Goal: Find specific page/section: Find specific page/section

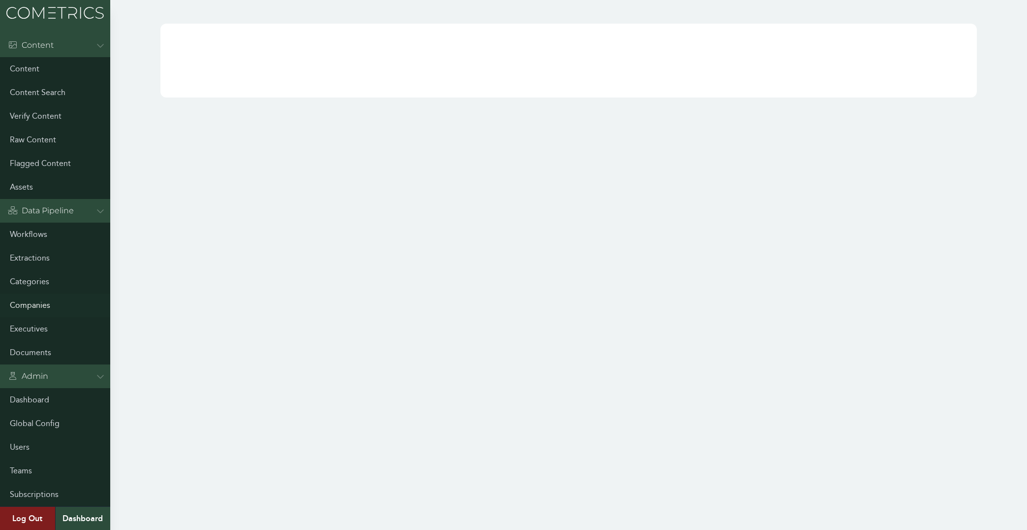
click at [28, 301] on link "Companies" at bounding box center [55, 305] width 110 height 24
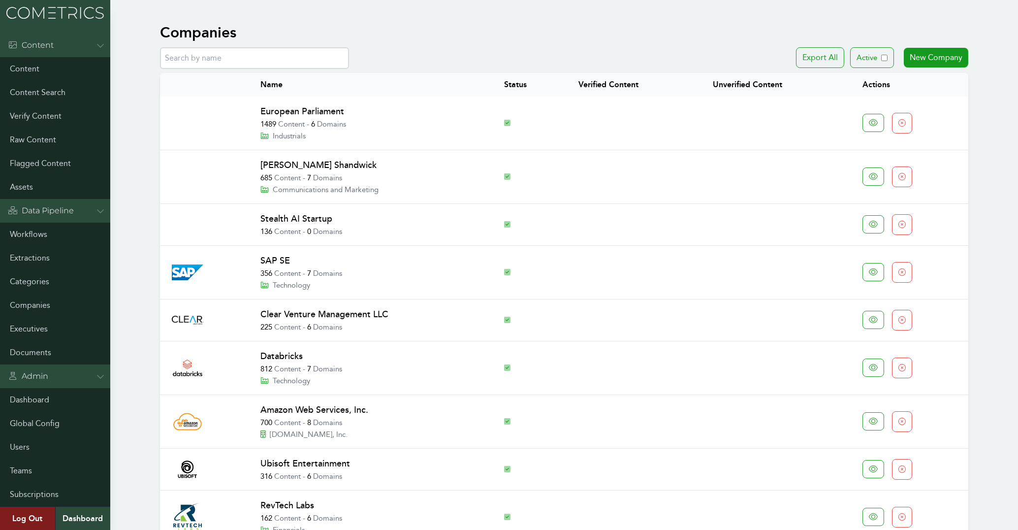
click at [253, 58] on input "text" at bounding box center [254, 58] width 189 height 22
paste input "ABM Industries"
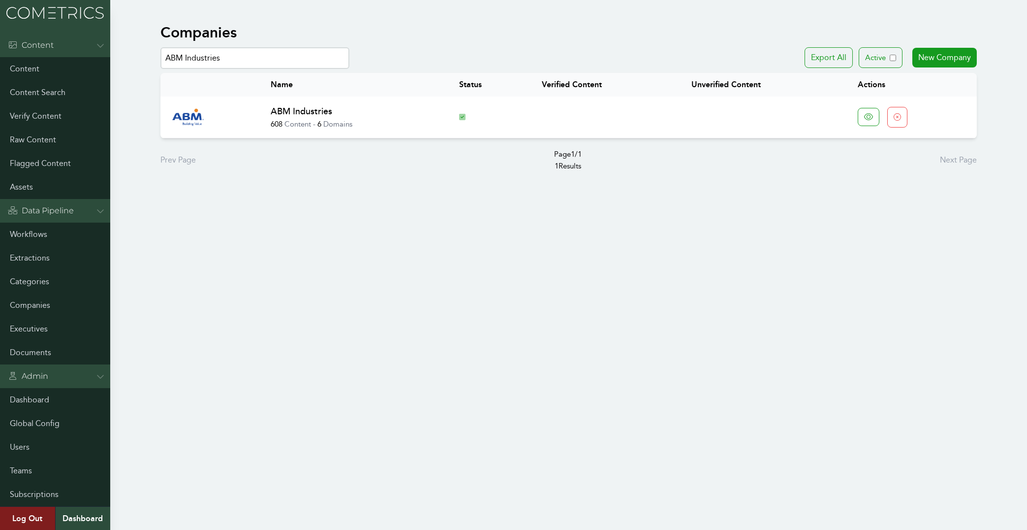
click at [312, 112] on link "ABM Industries" at bounding box center [302, 111] width 62 height 11
drag, startPoint x: 263, startPoint y: 54, endPoint x: 35, endPoint y: 46, distance: 228.5
click at [160, 47] on input "ABM Industries" at bounding box center [254, 58] width 189 height 22
paste input "Dentsu Creative"
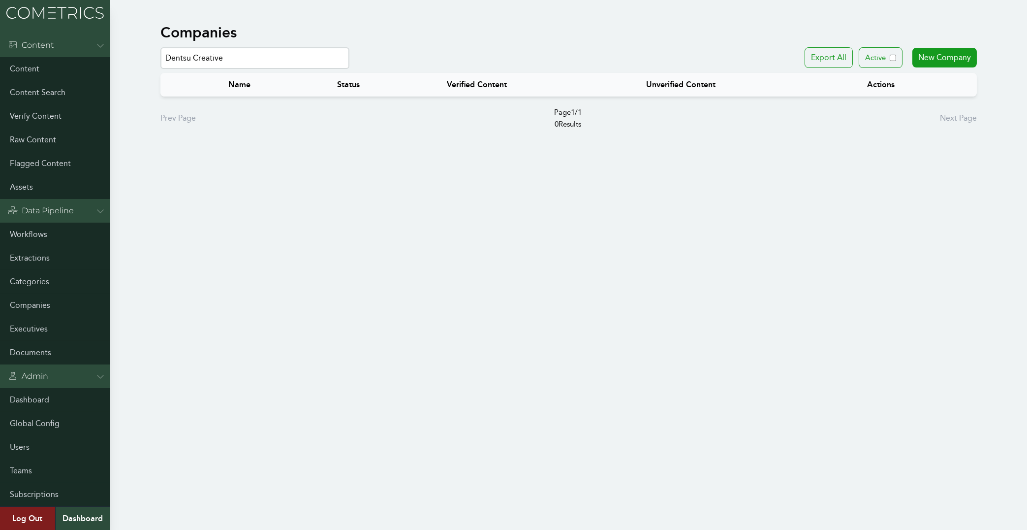
drag, startPoint x: 191, startPoint y: 58, endPoint x: 367, endPoint y: 72, distance: 177.3
click at [350, 69] on input "Dentsu Creative" at bounding box center [254, 58] width 189 height 22
drag, startPoint x: 232, startPoint y: 47, endPoint x: 69, endPoint y: 44, distance: 163.0
click at [69, 44] on div "Menu Content Content Content Search Verify Content Raw Content Flagged Content …" at bounding box center [513, 77] width 1027 height 154
paste input "Genective"
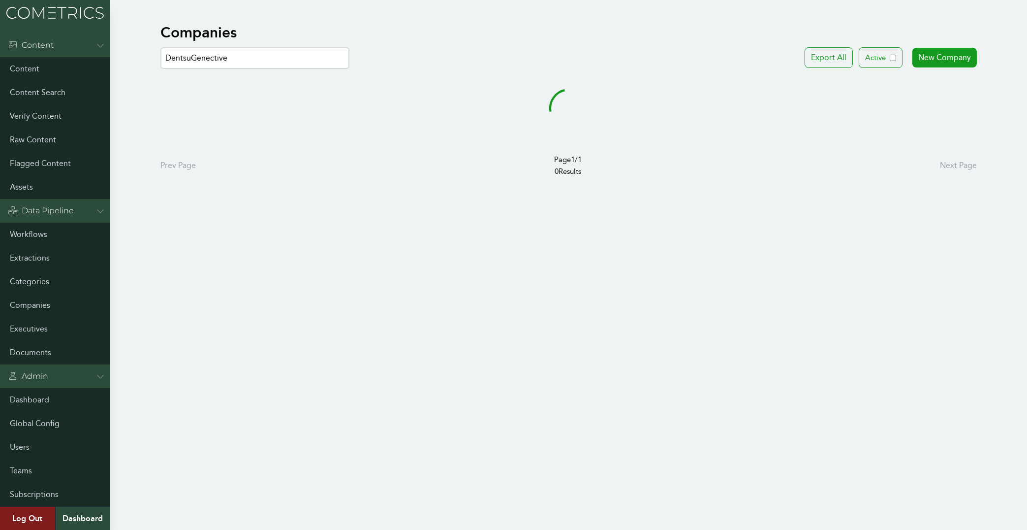
drag, startPoint x: 236, startPoint y: 58, endPoint x: 6, endPoint y: 46, distance: 230.2
click at [160, 47] on input "DentsuGenective" at bounding box center [254, 58] width 189 height 22
paste input "text"
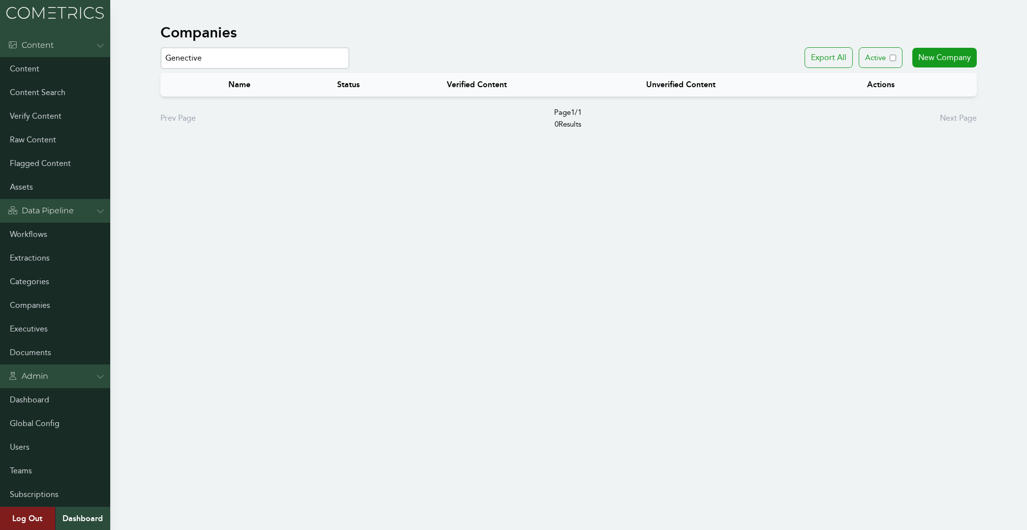
drag, startPoint x: 239, startPoint y: 61, endPoint x: 81, endPoint y: 51, distance: 158.3
click at [160, 51] on input "Genective" at bounding box center [254, 58] width 189 height 22
paste input "Atomic Porcupine LLC"
drag, startPoint x: 246, startPoint y: 53, endPoint x: -28, endPoint y: 46, distance: 274.3
click at [160, 47] on input "Atomic Porcupine" at bounding box center [254, 58] width 189 height 22
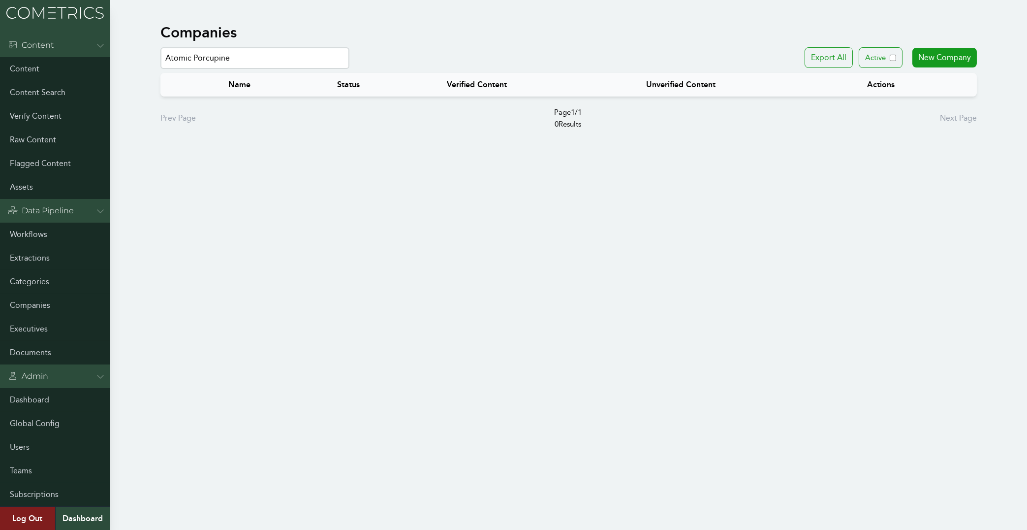
paste input "HPE"
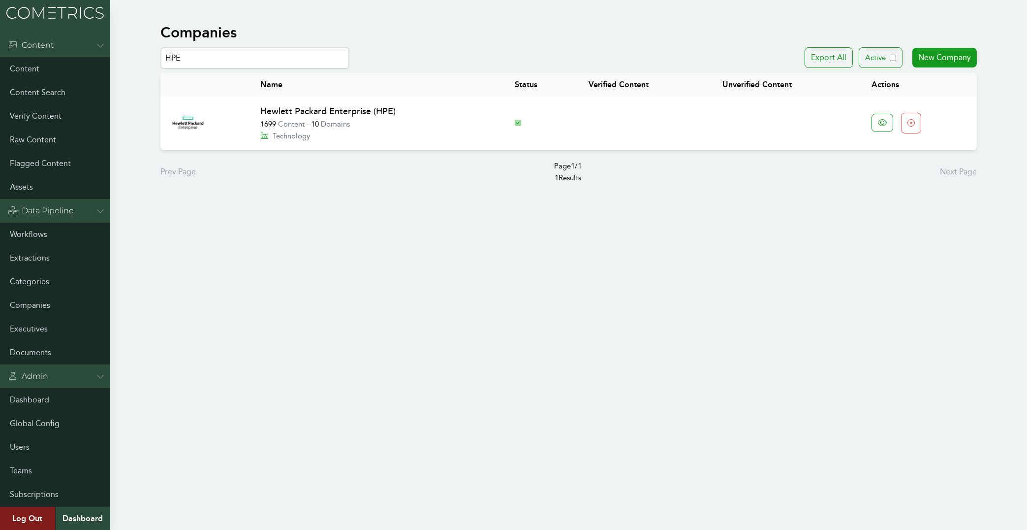
drag, startPoint x: 287, startPoint y: 63, endPoint x: 29, endPoint y: 61, distance: 258.0
click at [160, 61] on input "HPE" at bounding box center [254, 58] width 189 height 22
paste input "Alliance for Regenerative Medicine"
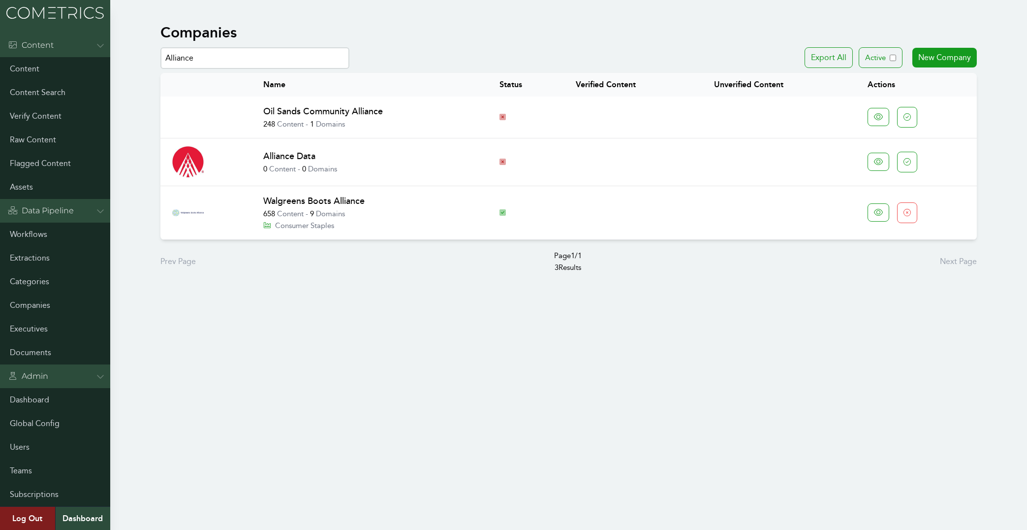
drag, startPoint x: 243, startPoint y: 51, endPoint x: 90, endPoint y: 36, distance: 154.3
click at [160, 47] on input "Alliance" at bounding box center [254, 58] width 189 height 22
paste input "Looker Data Sciences (acquired by Google)"
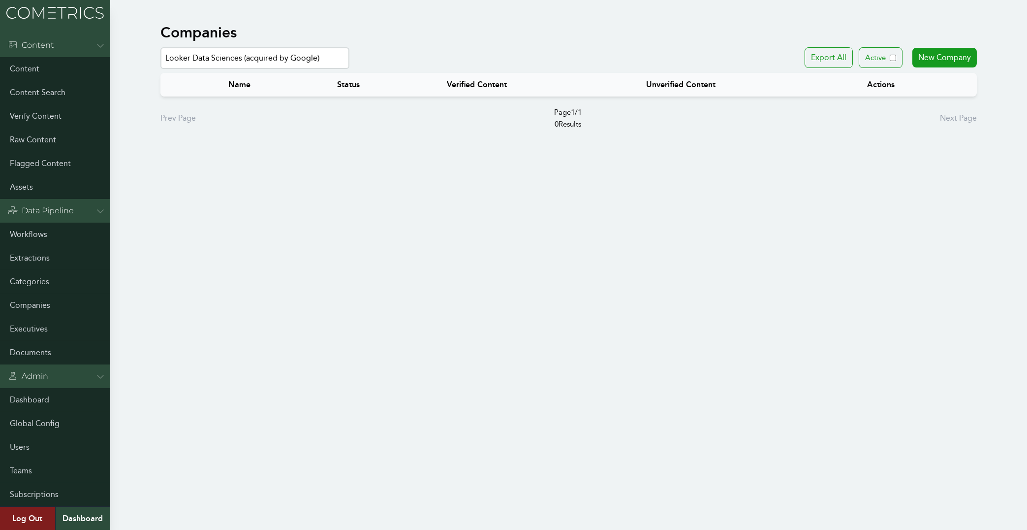
drag, startPoint x: 240, startPoint y: 58, endPoint x: 448, endPoint y: 75, distance: 209.0
click at [350, 69] on input "Looker Data Sciences (acquired by Google)" at bounding box center [254, 58] width 189 height 22
drag, startPoint x: 188, startPoint y: 56, endPoint x: 455, endPoint y: 88, distance: 269.2
click at [350, 69] on input "Looker Data Sciences" at bounding box center [254, 58] width 189 height 22
drag, startPoint x: 263, startPoint y: 56, endPoint x: -27, endPoint y: 18, distance: 292.4
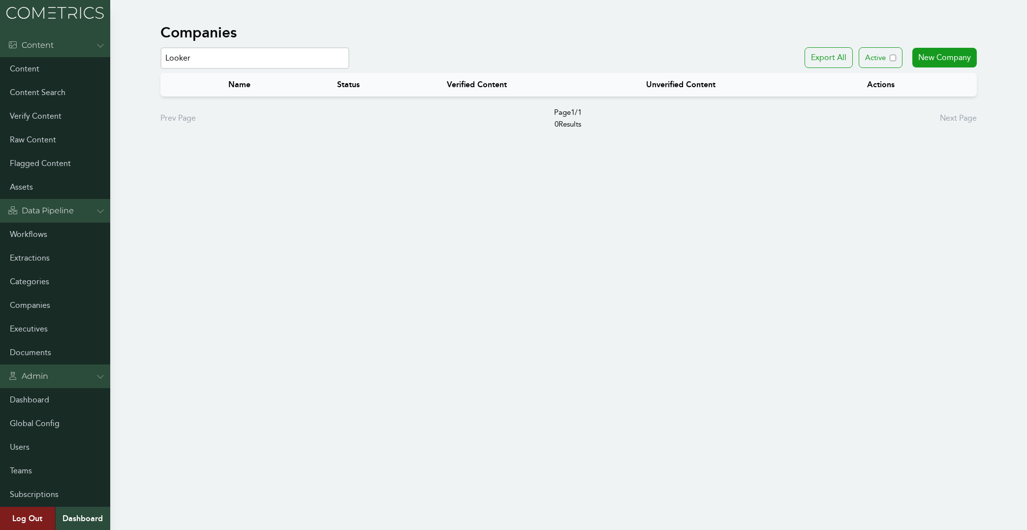
click at [160, 47] on input "Looker" at bounding box center [254, 58] width 189 height 22
paste input "Kent"
drag, startPoint x: 277, startPoint y: 51, endPoint x: 19, endPoint y: 46, distance: 258.0
click at [160, 47] on input "Kent" at bounding box center [254, 58] width 189 height 22
paste input "Encore Capital Group"
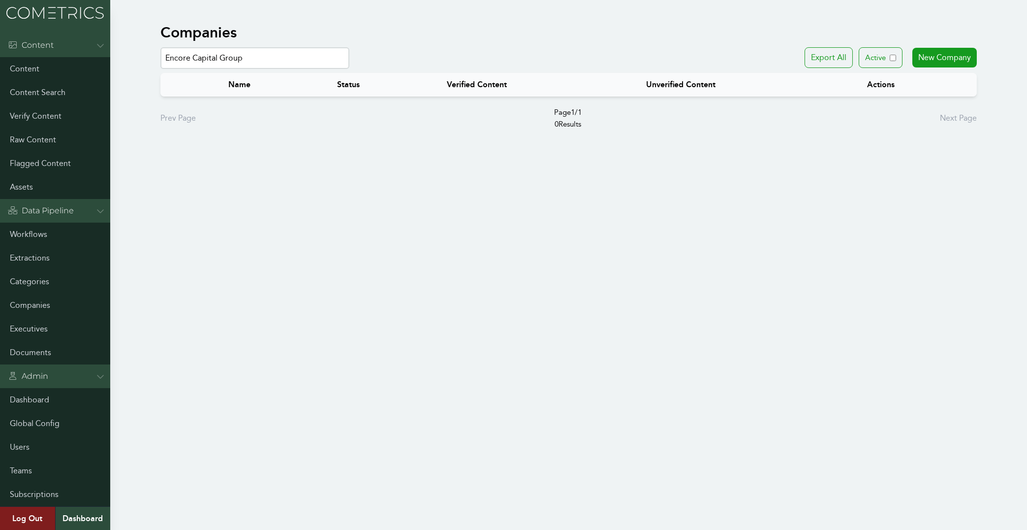
drag, startPoint x: 192, startPoint y: 58, endPoint x: 462, endPoint y: 99, distance: 273.0
click at [350, 69] on input "Encore Capital Group" at bounding box center [254, 58] width 189 height 22
drag, startPoint x: 237, startPoint y: 61, endPoint x: -1, endPoint y: 28, distance: 240.0
click at [160, 47] on input "Encore" at bounding box center [254, 58] width 189 height 22
paste input "Adinura Advisory Services, Inc."
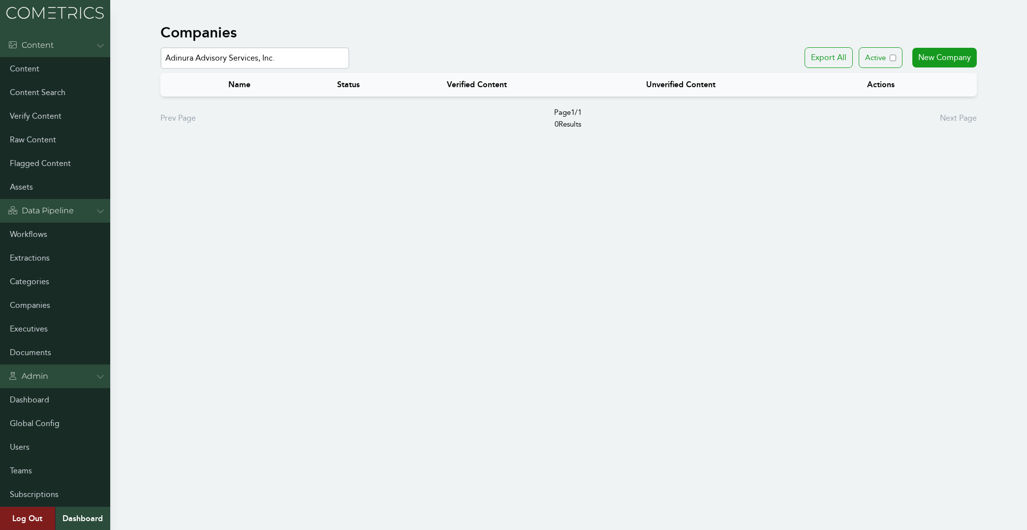
drag, startPoint x: 192, startPoint y: 58, endPoint x: 657, endPoint y: 145, distance: 472.3
click at [350, 69] on input "Adinura Advisory Services, Inc." at bounding box center [254, 58] width 189 height 22
drag, startPoint x: 234, startPoint y: 55, endPoint x: 4, endPoint y: 44, distance: 230.2
click at [160, 47] on input "Adinura" at bounding box center [254, 58] width 189 height 22
paste input "Sodexo"
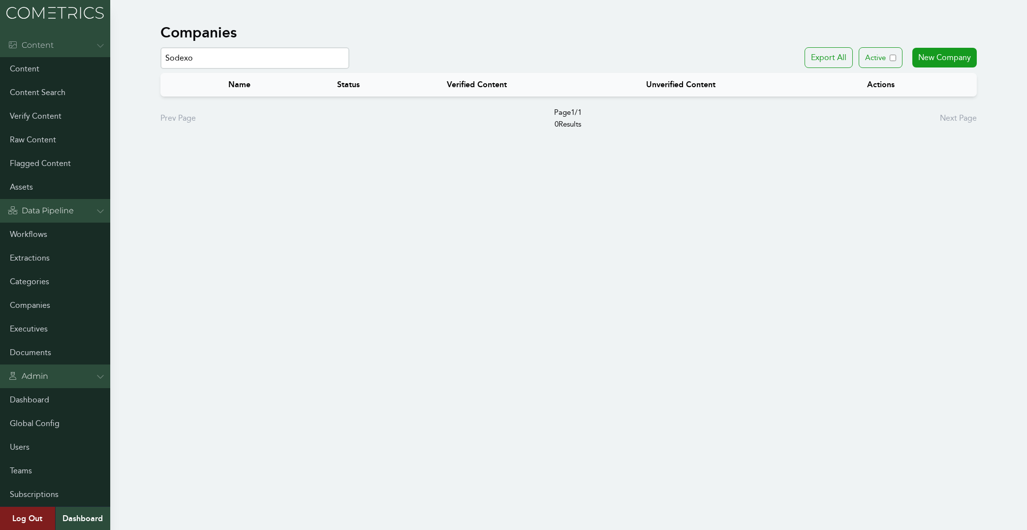
drag, startPoint x: 227, startPoint y: 62, endPoint x: 44, endPoint y: 48, distance: 184.2
click at [160, 48] on input "Sodexo" at bounding box center [254, 58] width 189 height 22
paste input "Google Cloud"
drag, startPoint x: 191, startPoint y: 58, endPoint x: 486, endPoint y: 97, distance: 298.5
click at [350, 69] on input "Google Cloud" at bounding box center [254, 58] width 189 height 22
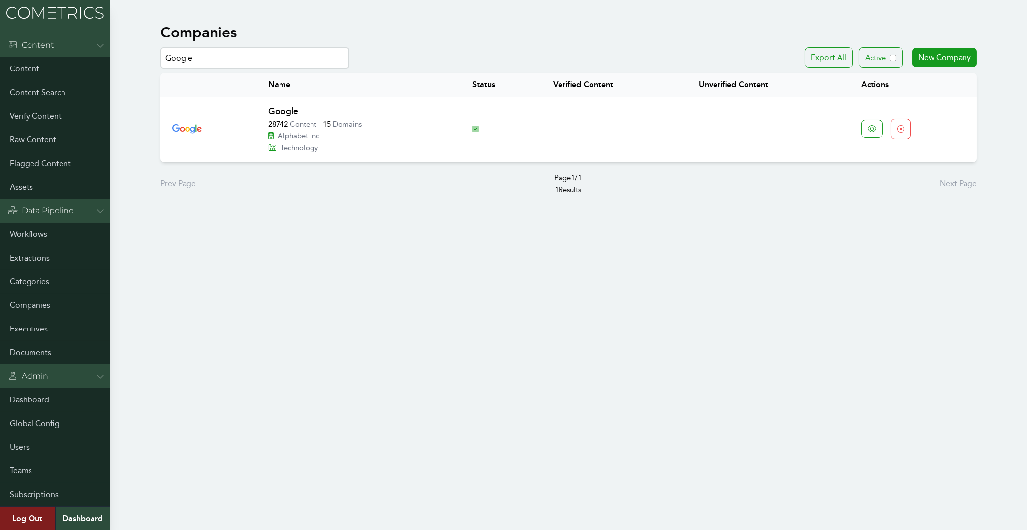
drag, startPoint x: 252, startPoint y: 55, endPoint x: 49, endPoint y: 32, distance: 204.1
click at [160, 47] on input "Google" at bounding box center [254, 58] width 189 height 22
paste input "Overland-Tandberg"
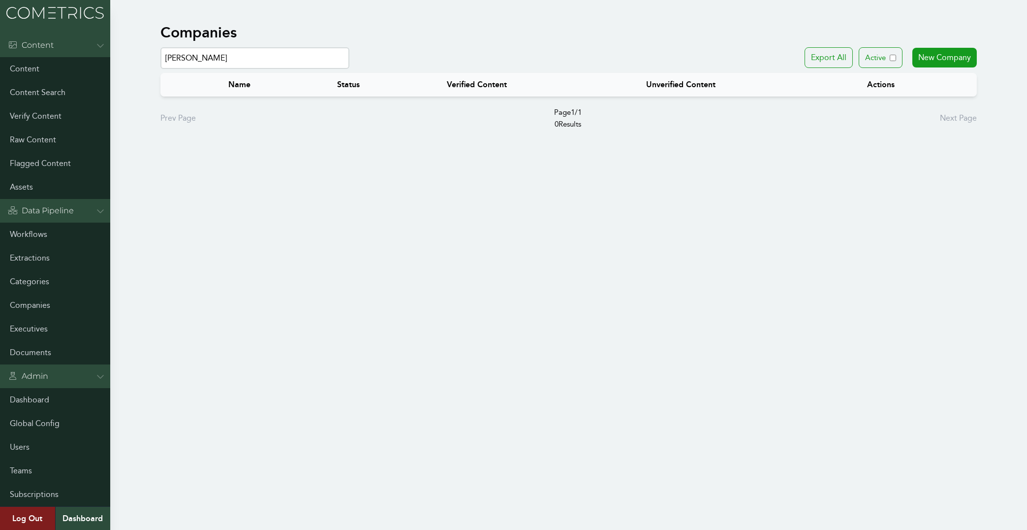
drag, startPoint x: 197, startPoint y: 58, endPoint x: 361, endPoint y: 75, distance: 164.9
click at [350, 69] on input "Overland-Tandberg" at bounding box center [254, 58] width 189 height 22
drag, startPoint x: 268, startPoint y: 54, endPoint x: 23, endPoint y: 39, distance: 245.6
click at [160, 47] on input "Overland" at bounding box center [254, 58] width 189 height 22
paste input "Multiple F10 + Private + Growth"
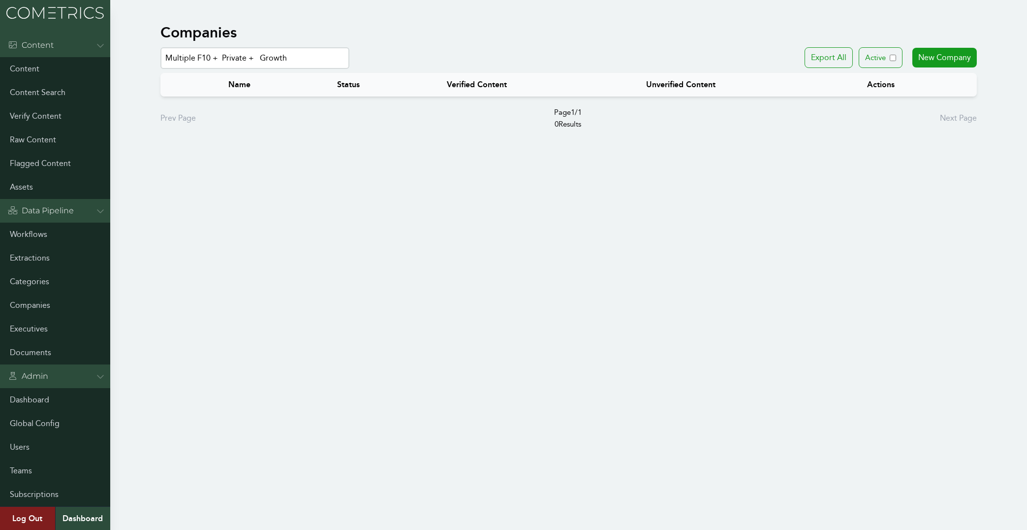
drag, startPoint x: 307, startPoint y: 59, endPoint x: 7, endPoint y: 41, distance: 300.3
click at [160, 47] on input "Multiple F10 + Private + Growth" at bounding box center [254, 58] width 189 height 22
paste input "Upbound Group, formerly Rent-A-Center"
drag, startPoint x: 223, startPoint y: 58, endPoint x: 437, endPoint y: 66, distance: 214.8
click at [350, 66] on input "Upbound Group, formerly Rent-A-Center" at bounding box center [254, 58] width 189 height 22
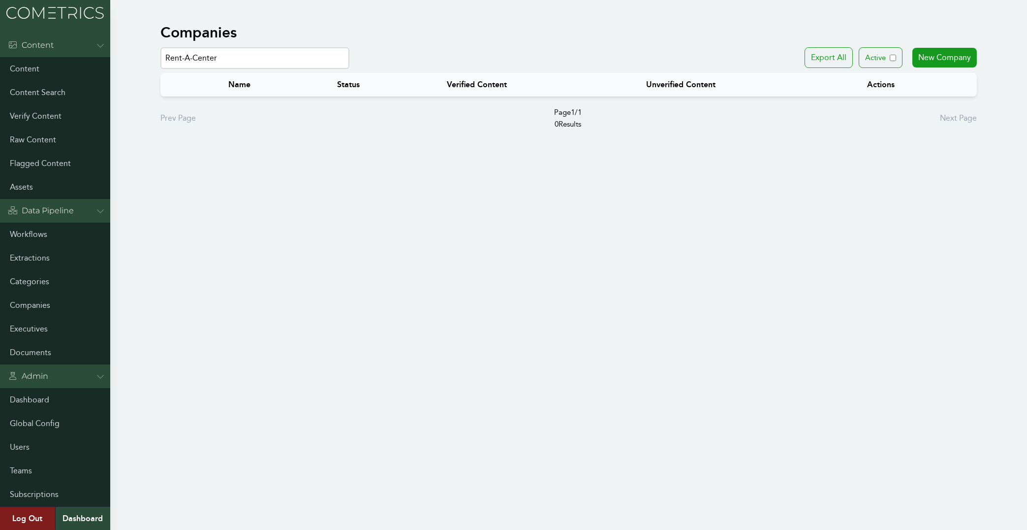
paste input "Upbound Group, formerly"
drag, startPoint x: 275, startPoint y: 65, endPoint x: -9, endPoint y: 40, distance: 285.1
click at [160, 47] on input "Upbound" at bounding box center [254, 58] width 189 height 22
paste input "Brookfiel"
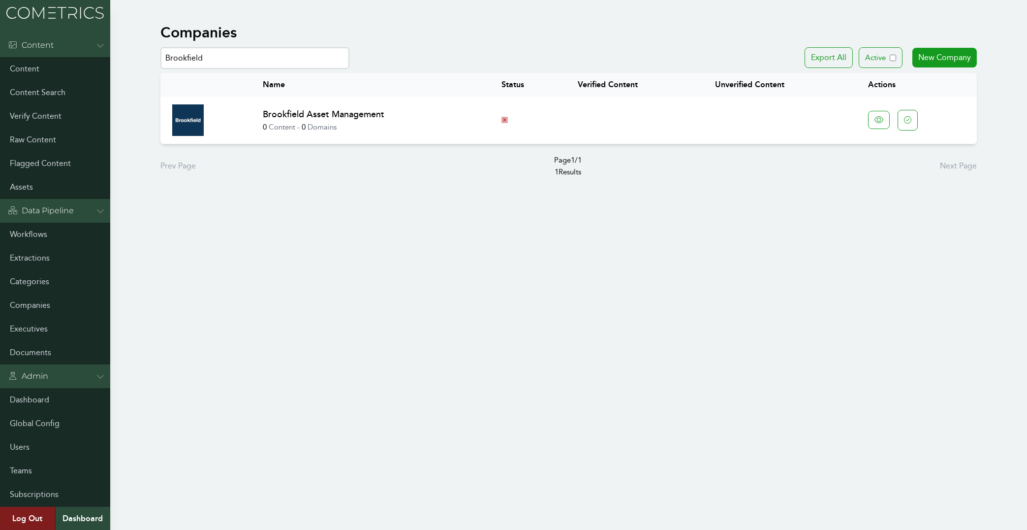
drag, startPoint x: 250, startPoint y: 57, endPoint x: -14, endPoint y: 39, distance: 264.5
click at [160, 47] on input "Brookfield" at bounding box center [254, 58] width 189 height 22
paste input "Sinclair Broadcast Group, Inc."
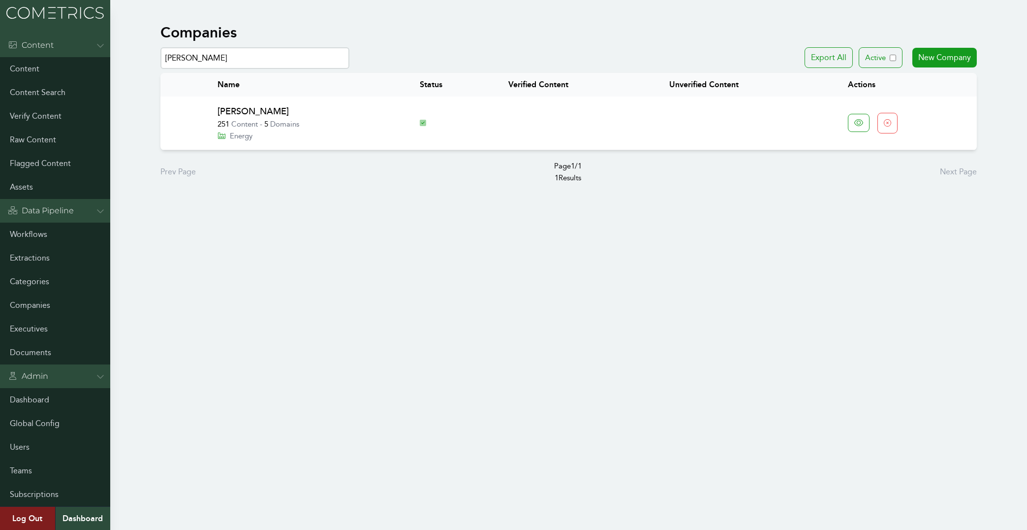
drag, startPoint x: 223, startPoint y: 55, endPoint x: -2, endPoint y: 29, distance: 226.4
click at [160, 47] on input "Sinclair" at bounding box center [254, 58] width 189 height 22
paste input "TOYOTA Motor North America"
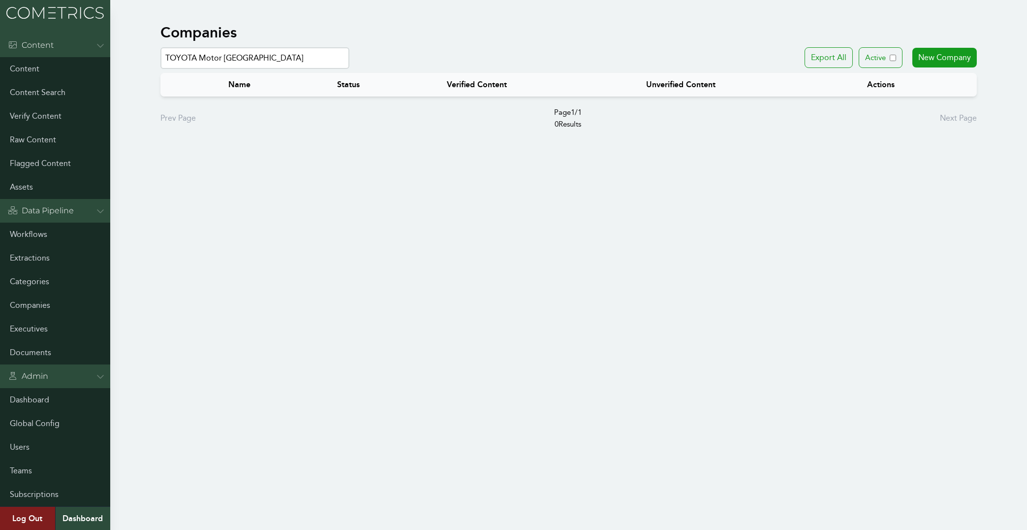
drag, startPoint x: 197, startPoint y: 58, endPoint x: 648, endPoint y: 104, distance: 453.3
click at [350, 69] on input "TOYOTA Motor North America" at bounding box center [254, 58] width 189 height 22
drag, startPoint x: 227, startPoint y: 56, endPoint x: 24, endPoint y: 34, distance: 204.5
click at [160, 47] on input "TOYOTA" at bounding box center [254, 58] width 189 height 22
paste input "Izzi Telecom"
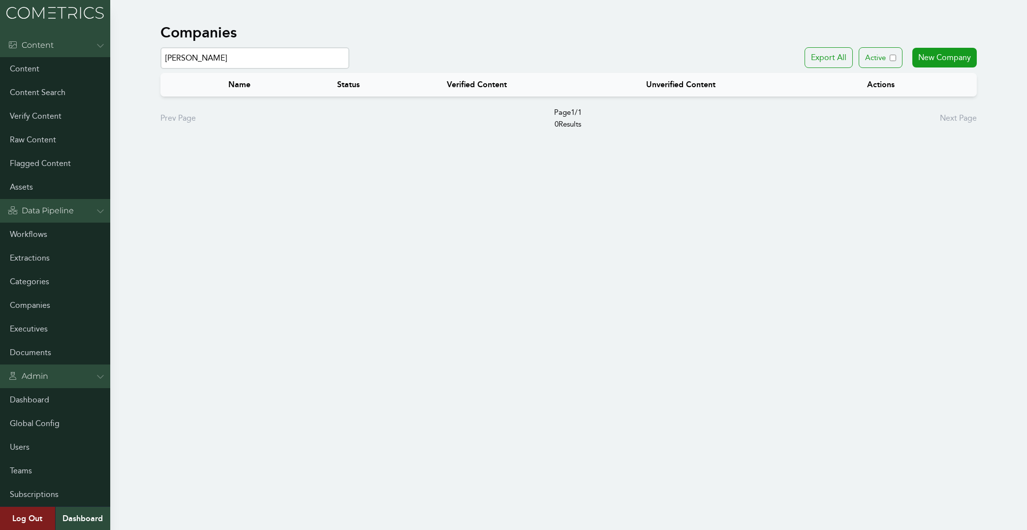
drag, startPoint x: 192, startPoint y: 56, endPoint x: 69, endPoint y: 45, distance: 124.0
click at [160, 47] on input "Izzi" at bounding box center [254, 58] width 189 height 22
paste input "Kimberly Williams"
drag, startPoint x: 253, startPoint y: 61, endPoint x: 16, endPoint y: 47, distance: 237.2
click at [160, 47] on input "Kimberly Williams" at bounding box center [254, 58] width 189 height 22
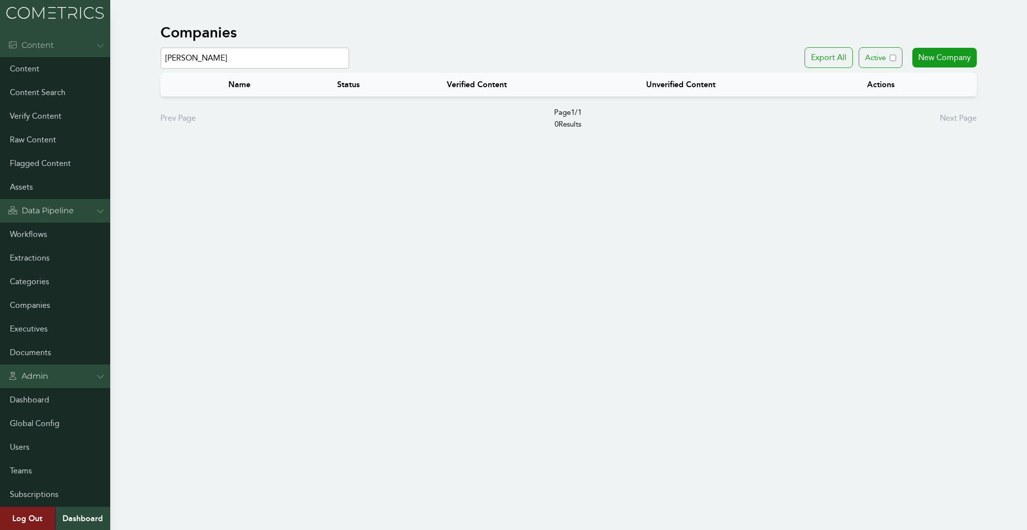
paste input "DiversiBoard"
drag, startPoint x: 265, startPoint y: 58, endPoint x: 0, endPoint y: 32, distance: 266.1
click at [160, 47] on input "Diversi" at bounding box center [254, 58] width 189 height 22
paste input "Intel Corporation"
drag, startPoint x: 182, startPoint y: 58, endPoint x: 466, endPoint y: 91, distance: 285.5
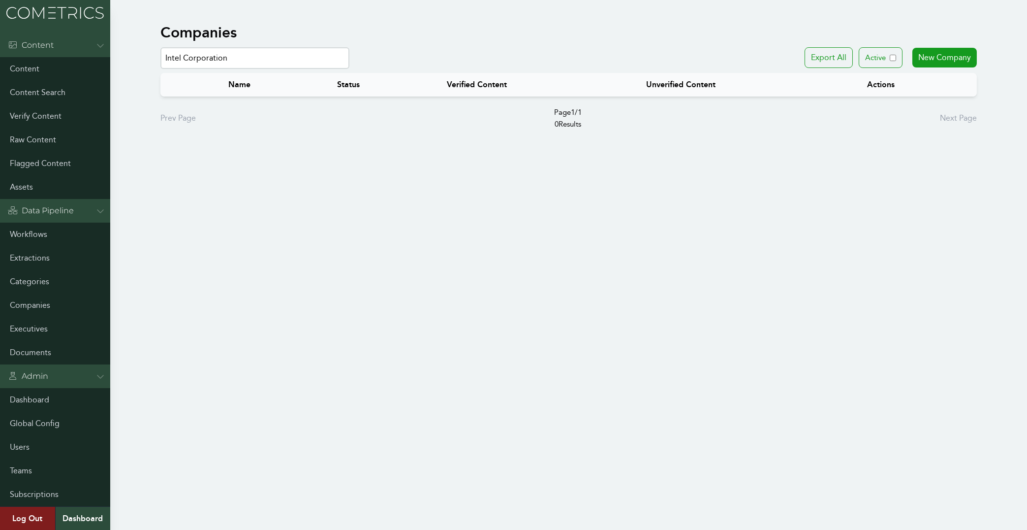
click at [350, 69] on input "Intel Corporation" at bounding box center [254, 58] width 189 height 22
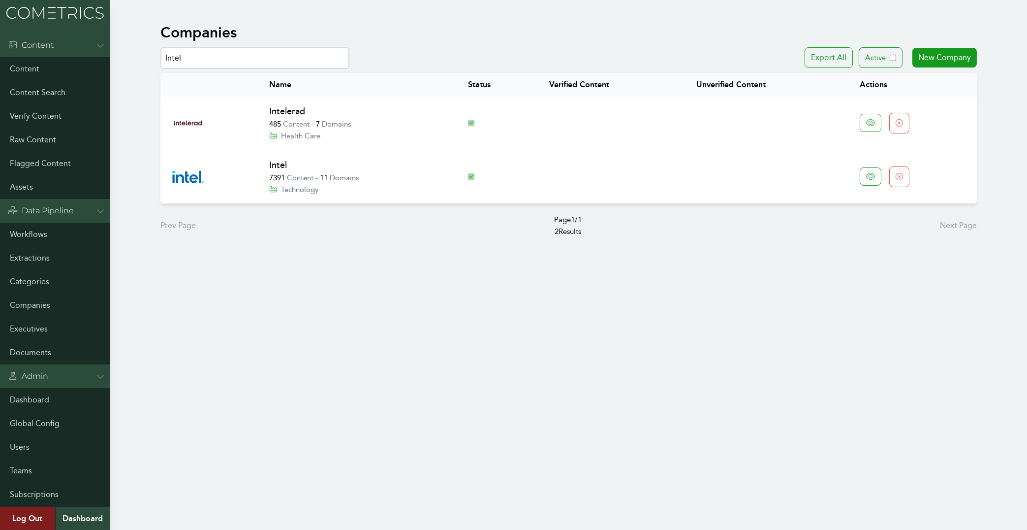
drag, startPoint x: 226, startPoint y: 55, endPoint x: 44, endPoint y: 46, distance: 182.3
click at [160, 47] on input "Intel" at bounding box center [254, 58] width 189 height 22
paste input "Capital Fund Management"
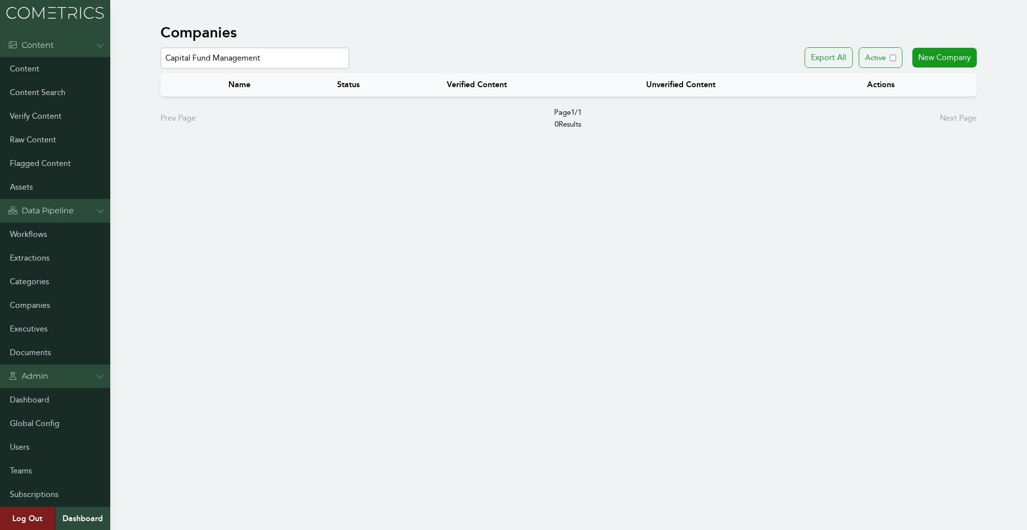
drag, startPoint x: 211, startPoint y: 57, endPoint x: 673, endPoint y: 110, distance: 465.8
click at [350, 69] on input "Capital Fund Management" at bounding box center [254, 58] width 189 height 22
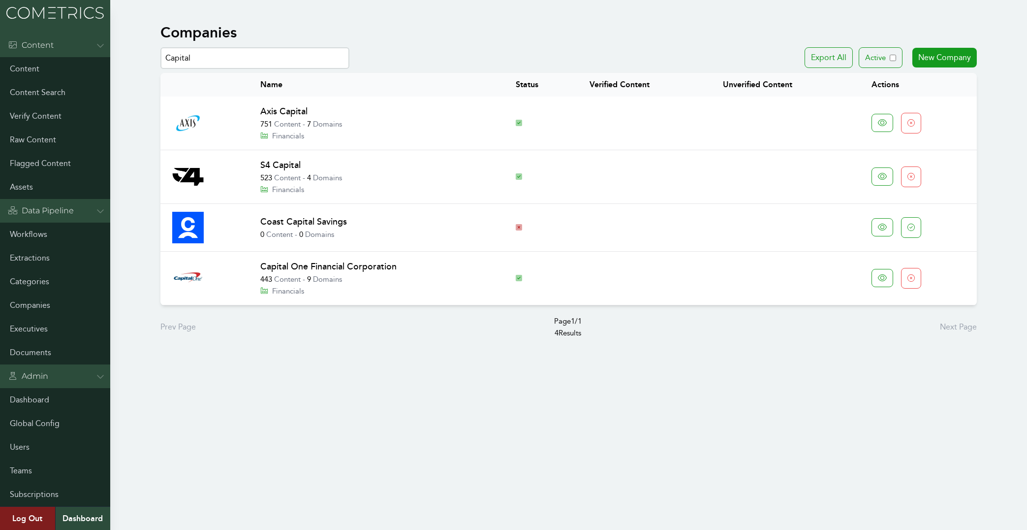
drag, startPoint x: 245, startPoint y: 57, endPoint x: -8, endPoint y: 37, distance: 254.3
click at [160, 47] on input "Capital" at bounding box center [254, 58] width 189 height 22
paste input "Schellman"
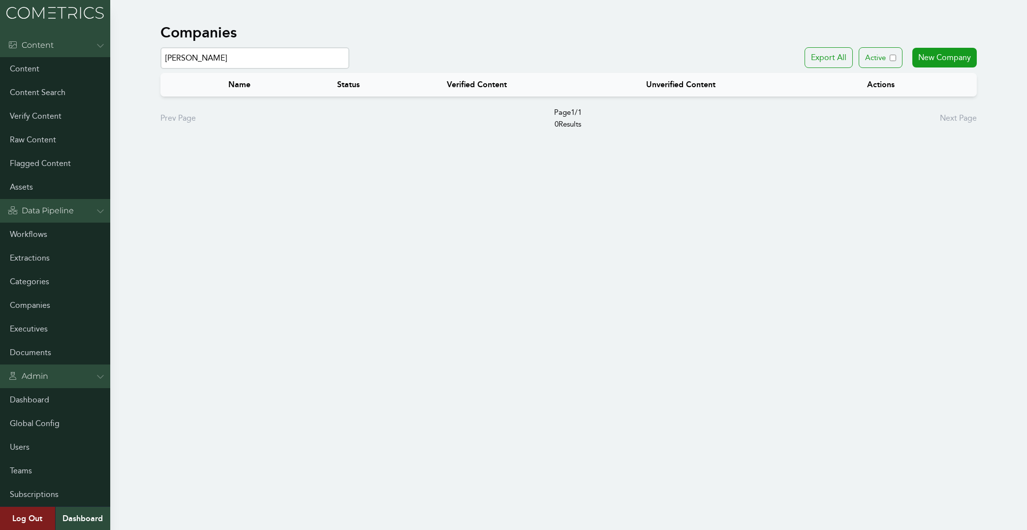
drag, startPoint x: 254, startPoint y: 58, endPoint x: -10, endPoint y: 38, distance: 264.1
click at [160, 47] on input "Schellman" at bounding box center [254, 58] width 189 height 22
paste input "Arcadis"
drag, startPoint x: 222, startPoint y: 55, endPoint x: -10, endPoint y: 34, distance: 232.7
click at [160, 47] on input "Arcadis" at bounding box center [254, 58] width 189 height 22
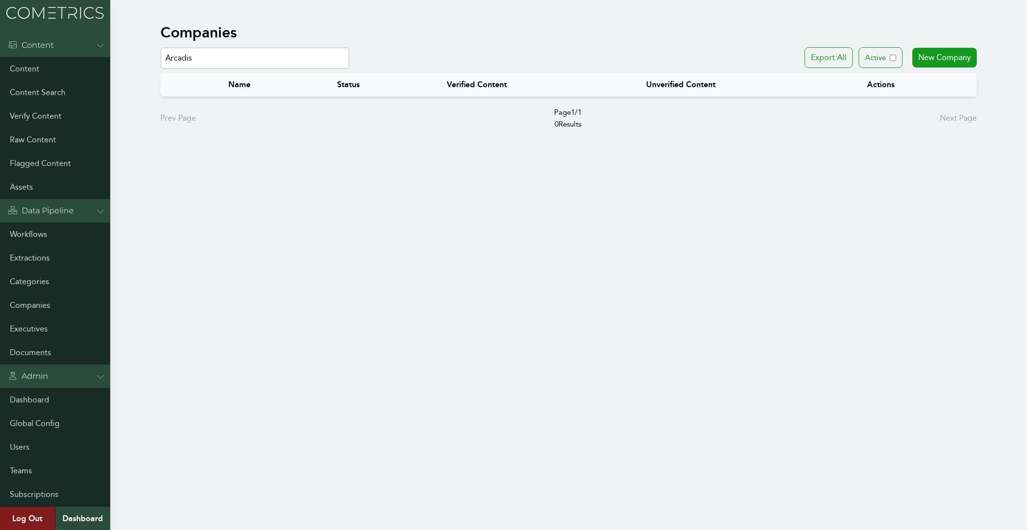
paste input "Executive Coach"
drag, startPoint x: 260, startPoint y: 55, endPoint x: 6, endPoint y: 36, distance: 255.2
click at [160, 47] on input "Executive Coach" at bounding box center [254, 58] width 189 height 22
paste input "BAT"
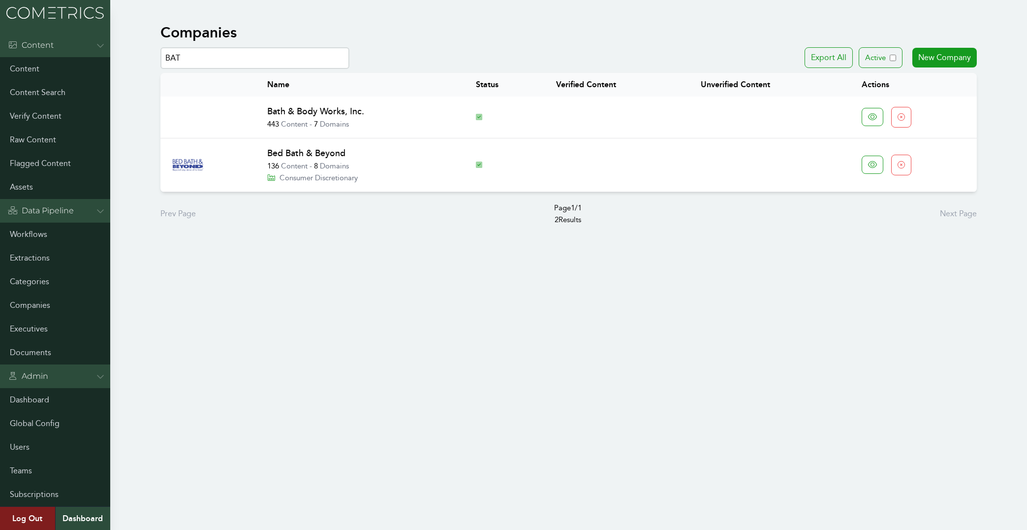
drag, startPoint x: 298, startPoint y: 60, endPoint x: -28, endPoint y: 44, distance: 326.8
click at [160, 47] on input "BAT" at bounding box center [254, 58] width 189 height 22
paste input "San Diego County Water Authority"
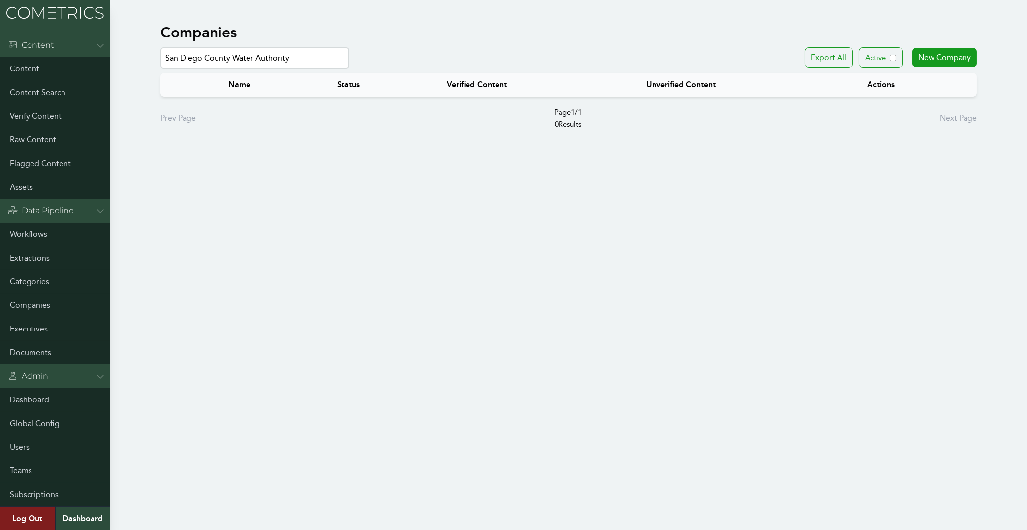
drag, startPoint x: 307, startPoint y: 55, endPoint x: -16, endPoint y: 30, distance: 323.9
click at [160, 47] on input "San Diego County Water Authority" at bounding box center [254, 58] width 189 height 22
paste input "inch"
drag, startPoint x: 210, startPoint y: 60, endPoint x: 66, endPoint y: 49, distance: 144.7
click at [160, 49] on input "Sinch" at bounding box center [254, 58] width 189 height 22
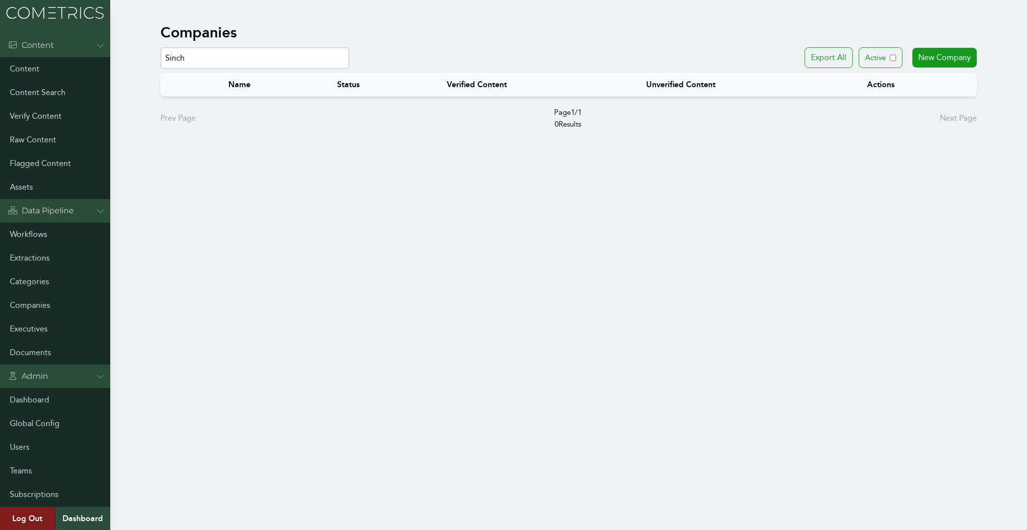
paste input "AIC"
drag, startPoint x: 123, startPoint y: 56, endPoint x: 96, endPoint y: 56, distance: 27.1
click at [160, 56] on input "SAIC" at bounding box center [254, 58] width 189 height 22
paste input "hanghai Automotive"
drag, startPoint x: 259, startPoint y: 55, endPoint x: 7, endPoint y: 52, distance: 251.6
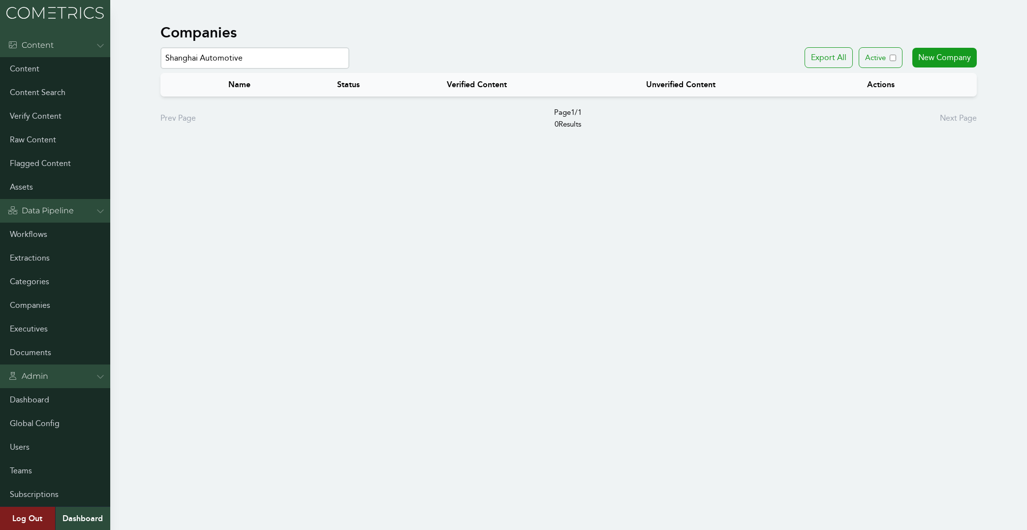
click at [160, 52] on input "Shanghai Automotive" at bounding box center [254, 58] width 189 height 22
paste input "University of Texas System"
drag, startPoint x: 281, startPoint y: 58, endPoint x: 508, endPoint y: 61, distance: 227.5
click at [350, 60] on input "University of Texas System" at bounding box center [254, 58] width 189 height 22
drag, startPoint x: 256, startPoint y: 60, endPoint x: 15, endPoint y: 46, distance: 242.1
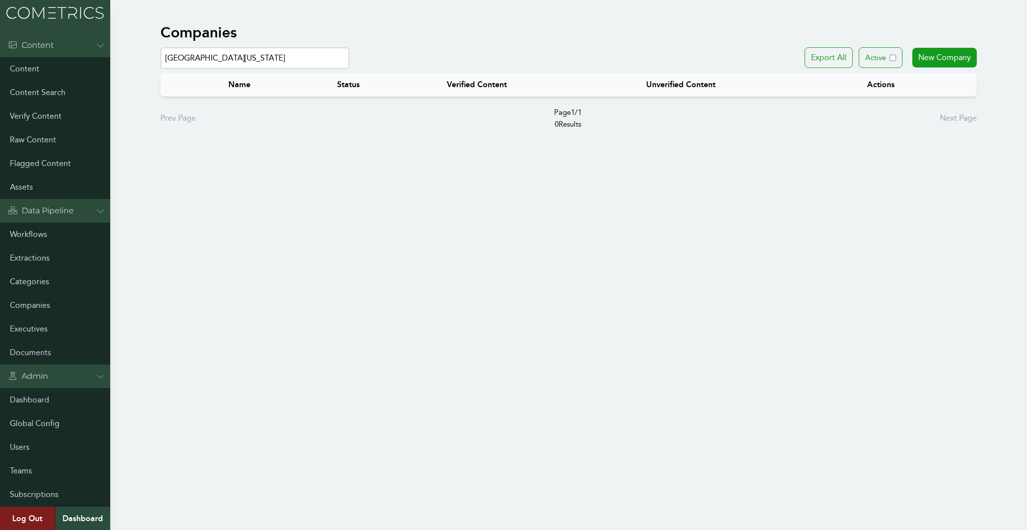
click at [160, 47] on input "University of Texas" at bounding box center [254, 58] width 189 height 22
paste input "Brighthouse Financial"
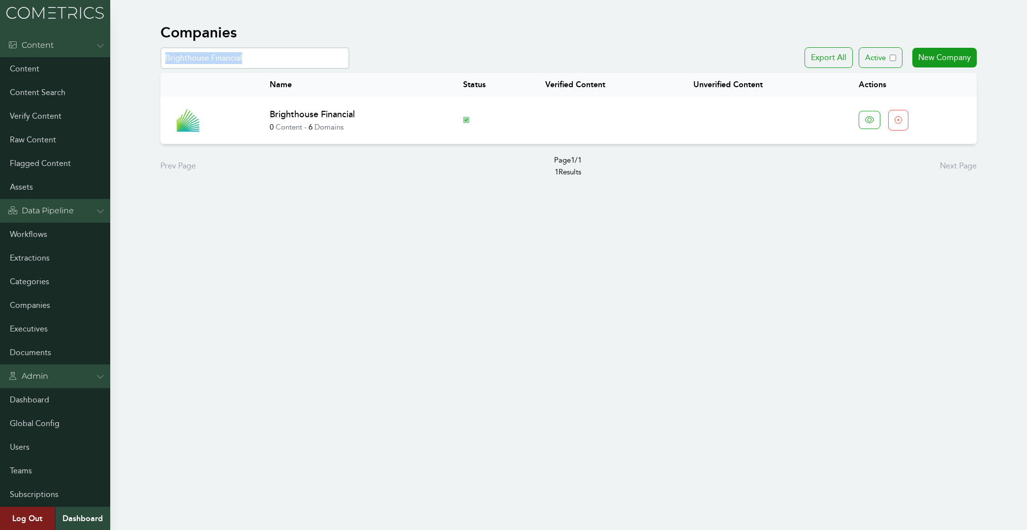
drag, startPoint x: 251, startPoint y: 68, endPoint x: 220, endPoint y: 56, distance: 33.2
click at [220, 69] on div "Name Status Verified Content Unverified Content Actions Brighthouse Financial 0…" at bounding box center [569, 108] width 849 height 79
drag, startPoint x: 260, startPoint y: 56, endPoint x: 25, endPoint y: 56, distance: 235.3
click at [160, 56] on input "Brighthouse Financial" at bounding box center [254, 58] width 189 height 22
paste input "Grey Group"
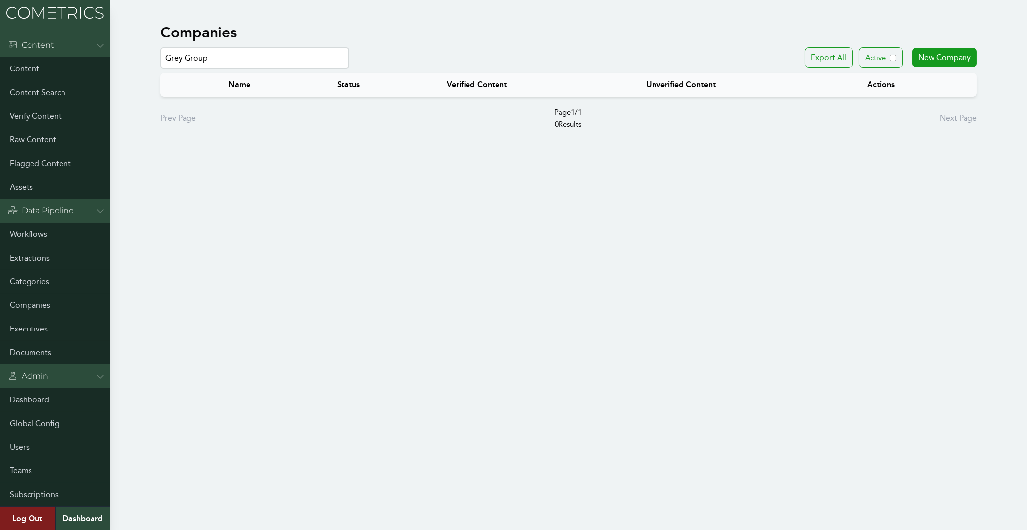
drag, startPoint x: 183, startPoint y: 57, endPoint x: 338, endPoint y: 68, distance: 155.5
click at [339, 68] on input "Grey Group" at bounding box center [254, 58] width 189 height 22
drag, startPoint x: 241, startPoint y: 55, endPoint x: 62, endPoint y: 39, distance: 180.4
click at [160, 47] on input "Grey" at bounding box center [254, 58] width 189 height 22
paste input "Public Library of Science"
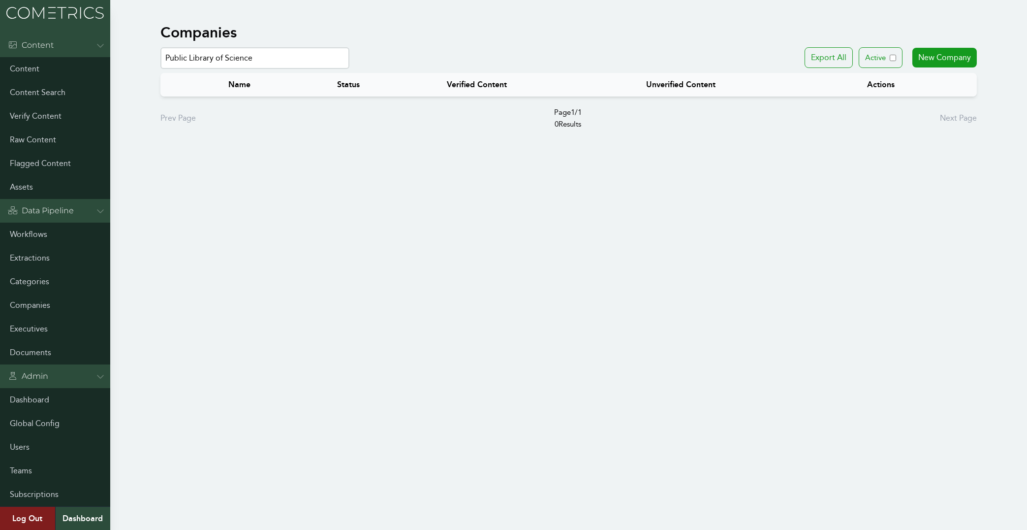
drag, startPoint x: 284, startPoint y: 56, endPoint x: 66, endPoint y: 29, distance: 219.8
click at [160, 47] on input "Public Library of Science" at bounding box center [254, 58] width 189 height 22
paste input "Architech"
drag, startPoint x: 235, startPoint y: 57, endPoint x: 46, endPoint y: 43, distance: 189.6
click at [160, 47] on input "Architech" at bounding box center [254, 58] width 189 height 22
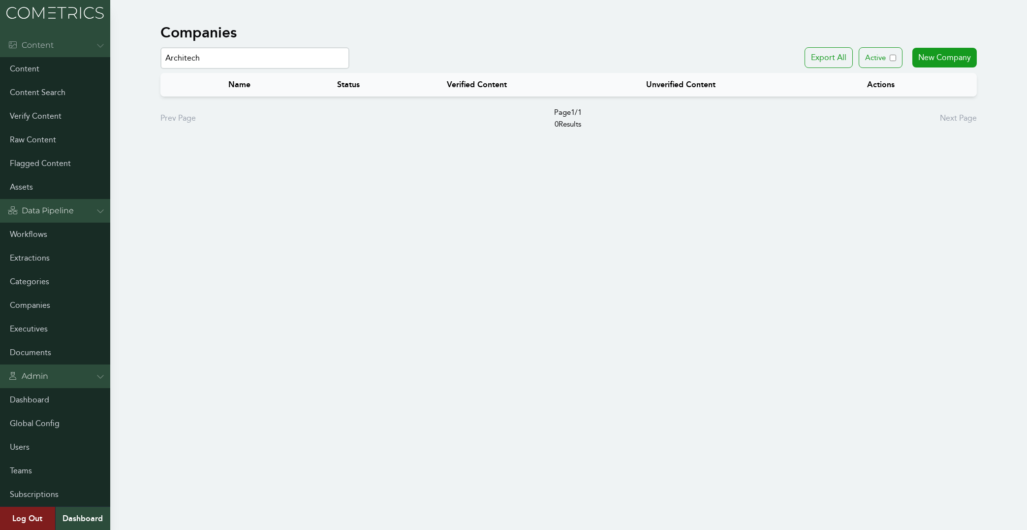
paste input "USAF"
drag, startPoint x: 200, startPoint y: 54, endPoint x: 73, endPoint y: 54, distance: 126.5
click at [160, 54] on input "USAF" at bounding box center [254, 58] width 189 height 22
paste input "Grey Group"
click at [198, 57] on input "Grey Group" at bounding box center [254, 58] width 189 height 22
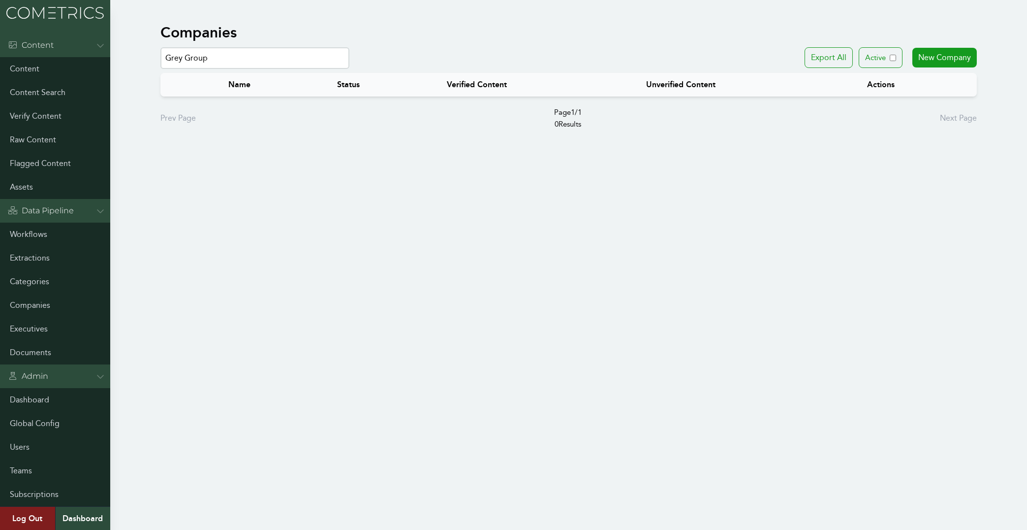
click at [198, 57] on input "Grey Group" at bounding box center [254, 58] width 189 height 22
drag, startPoint x: 223, startPoint y: 52, endPoint x: 70, endPoint y: 52, distance: 152.1
click at [160, 52] on input "Grey" at bounding box center [254, 58] width 189 height 22
paste input "Public Library of Science"
drag, startPoint x: 267, startPoint y: 63, endPoint x: 28, endPoint y: 38, distance: 240.0
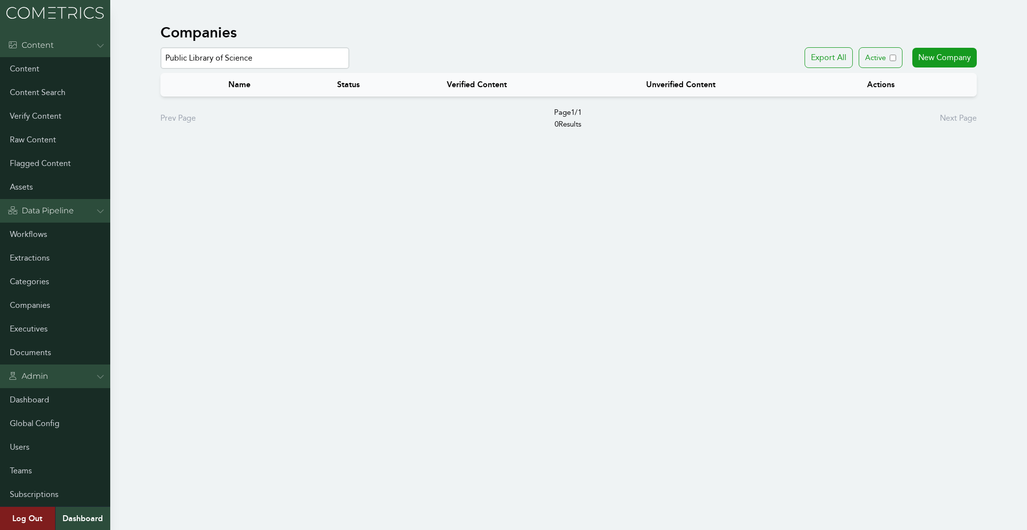
click at [160, 47] on input "Public Library of Science" at bounding box center [254, 58] width 189 height 22
paste input "Architech"
drag, startPoint x: 211, startPoint y: 58, endPoint x: 51, endPoint y: 40, distance: 160.9
click at [160, 47] on input "Architech" at bounding box center [254, 58] width 189 height 22
paste input "United States Air Force"
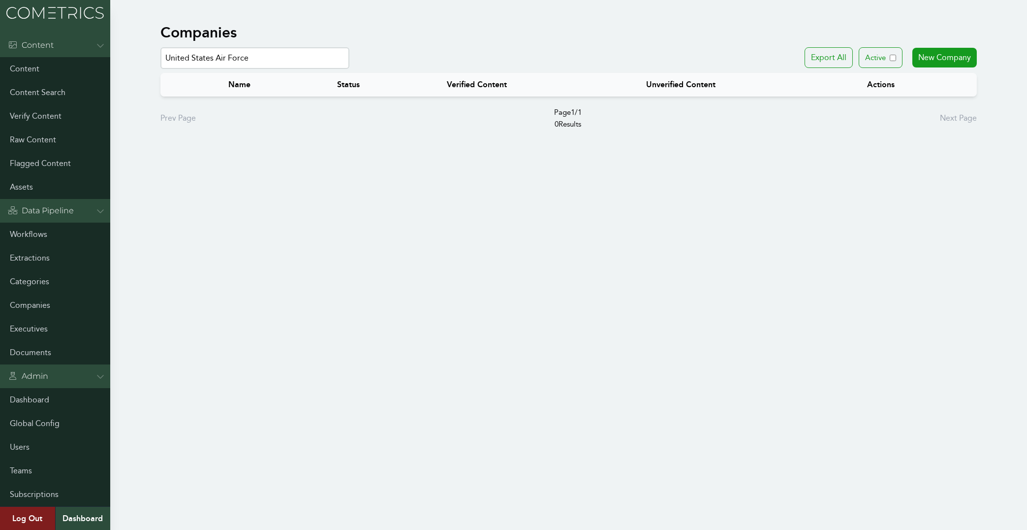
drag, startPoint x: 255, startPoint y: 57, endPoint x: 7, endPoint y: 47, distance: 247.8
click at [160, 47] on input "United States Air Force" at bounding box center [254, 58] width 189 height 22
paste input "Jamison Realty, Inc."
drag, startPoint x: 255, startPoint y: 62, endPoint x: 2, endPoint y: 55, distance: 253.1
click at [160, 56] on input "Jamison Realty" at bounding box center [254, 58] width 189 height 22
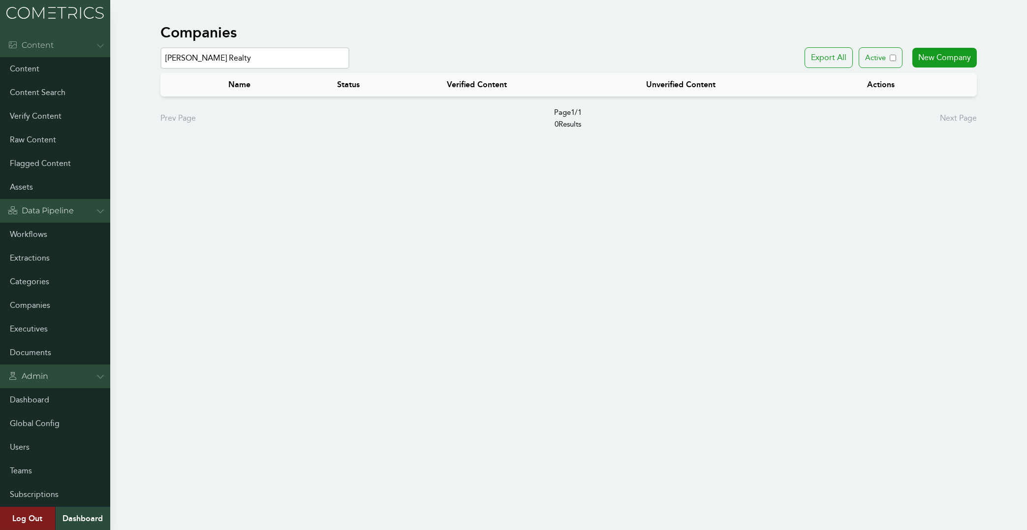
paste input "Technology and Management Solutions, LLC"
drag, startPoint x: 305, startPoint y: 55, endPoint x: 487, endPoint y: 86, distance: 184.8
click at [350, 69] on input "Technology and Management Solutions, LLC" at bounding box center [254, 58] width 189 height 22
drag, startPoint x: 324, startPoint y: 58, endPoint x: 0, endPoint y: 39, distance: 324.9
click at [160, 47] on input "Technology and Management Solutions" at bounding box center [254, 58] width 189 height 22
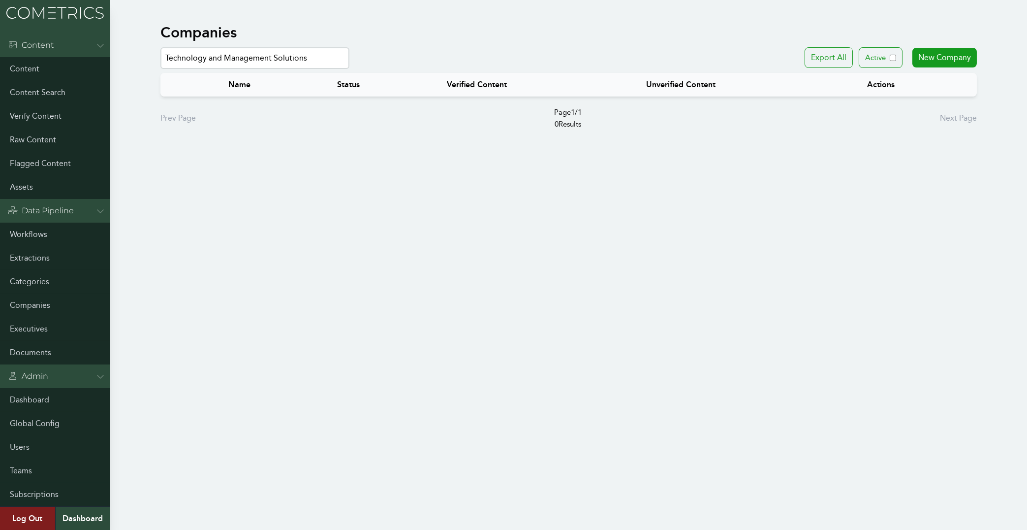
paste input "Murcor, Inc."
drag, startPoint x: 248, startPoint y: 62, endPoint x: 6, endPoint y: 36, distance: 242.6
click at [160, 47] on input "Murcor" at bounding box center [254, 58] width 189 height 22
paste input "ontage Health and Aspire Health"
drag, startPoint x: 265, startPoint y: 56, endPoint x: -28, endPoint y: 14, distance: 296.4
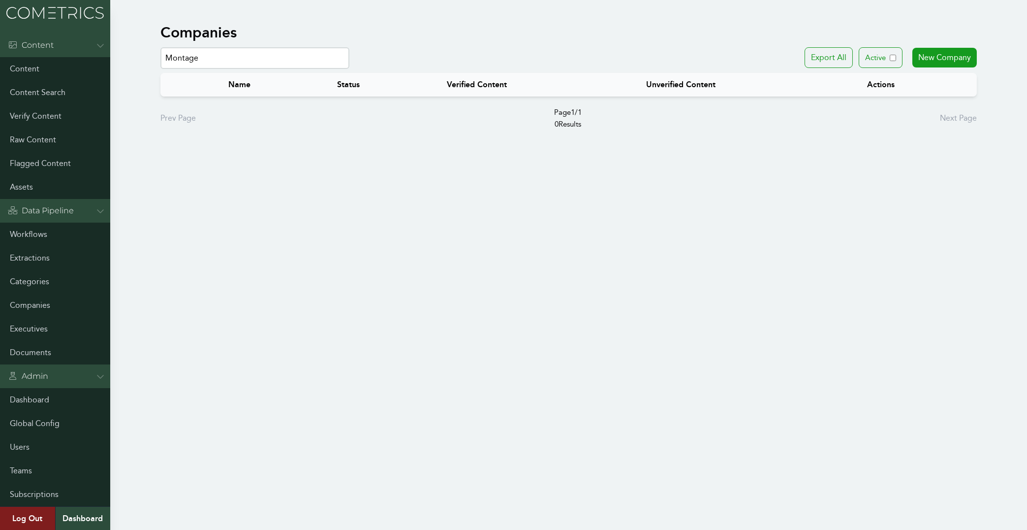
click at [160, 47] on input "Montage" at bounding box center [254, 58] width 189 height 22
paste input "Inspired Redesign.com"
drag, startPoint x: 258, startPoint y: 58, endPoint x: -28, endPoint y: 25, distance: 288.0
click at [160, 47] on input "Inspired Redesign" at bounding box center [254, 58] width 189 height 22
paste input "Tiffin University"
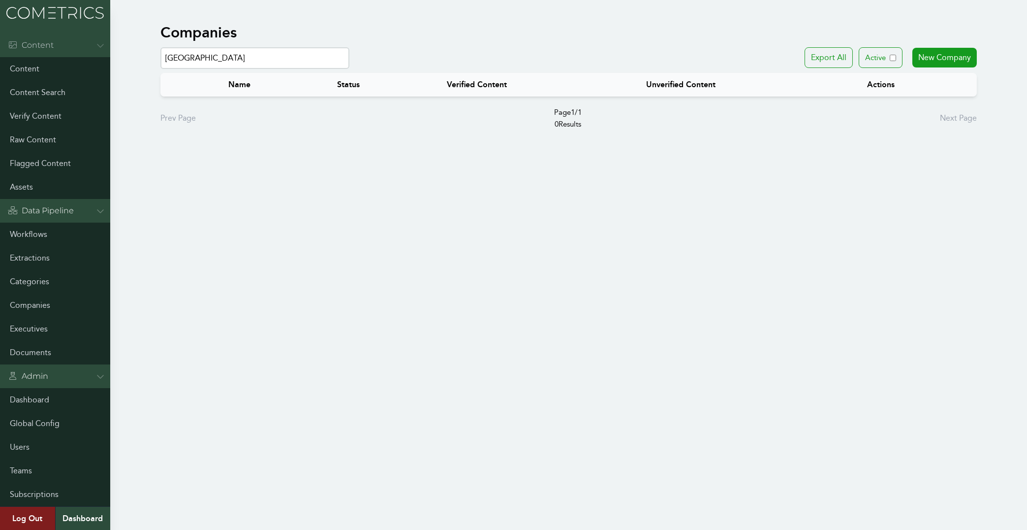
drag, startPoint x: 245, startPoint y: 60, endPoint x: 22, endPoint y: 46, distance: 223.4
click at [160, 47] on input "Tiffin University" at bounding box center [254, 58] width 189 height 22
paste input "Acosta (former CFO)"
drag, startPoint x: 249, startPoint y: 53, endPoint x: 69, endPoint y: 43, distance: 180.0
click at [160, 47] on input "Acosta" at bounding box center [254, 58] width 189 height 22
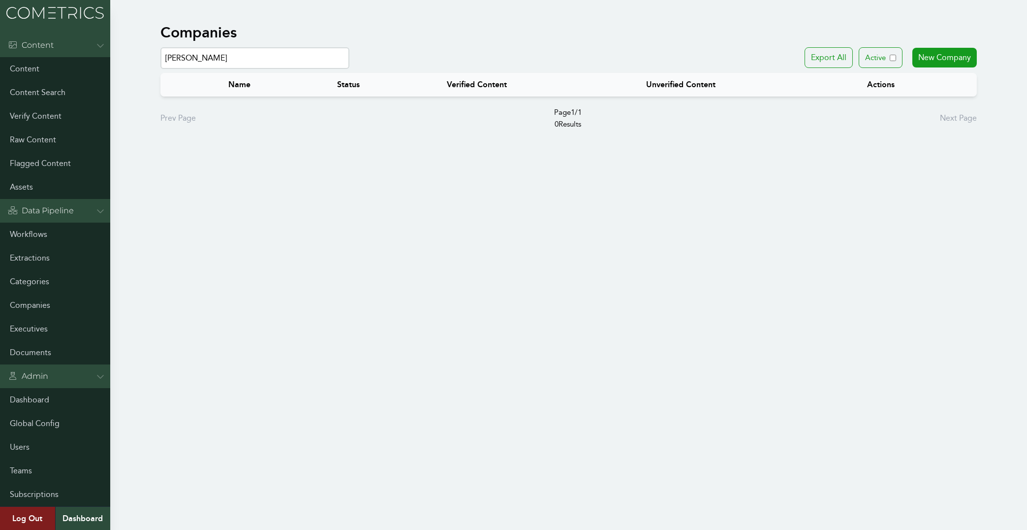
paste input "Nationwide Insurance"
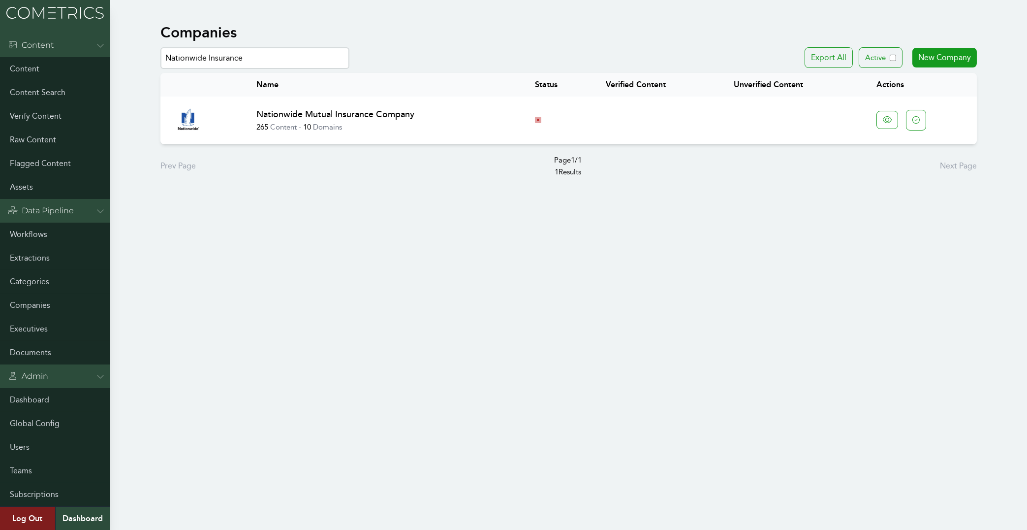
drag, startPoint x: 256, startPoint y: 54, endPoint x: 108, endPoint y: 45, distance: 148.4
click at [160, 47] on input "Nationwide Insurance" at bounding box center [254, 58] width 189 height 22
paste input "icole Reich"
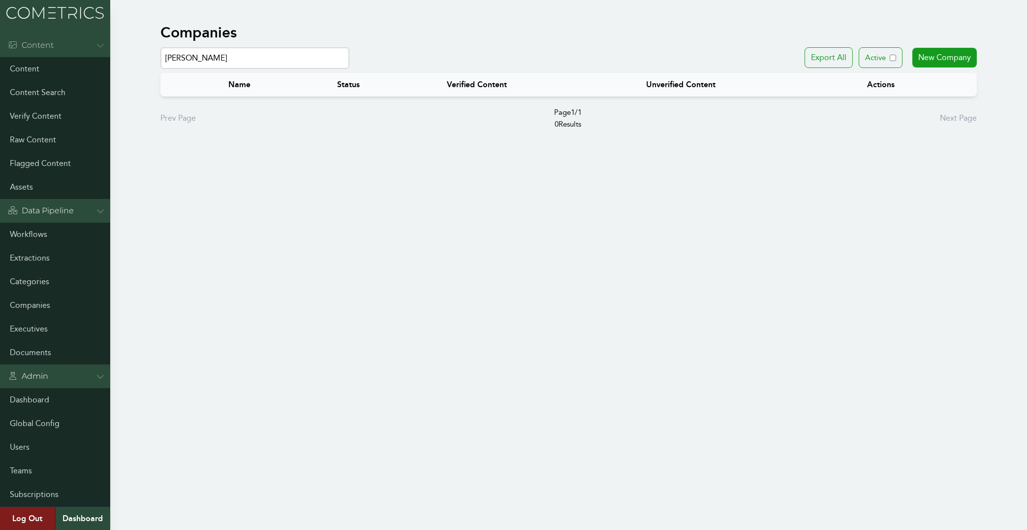
drag, startPoint x: 260, startPoint y: 58, endPoint x: 30, endPoint y: 40, distance: 231.0
click at [160, 47] on input "Nicole Reich" at bounding box center [254, 58] width 189 height 22
paste input "BNP Paribas Cardif"
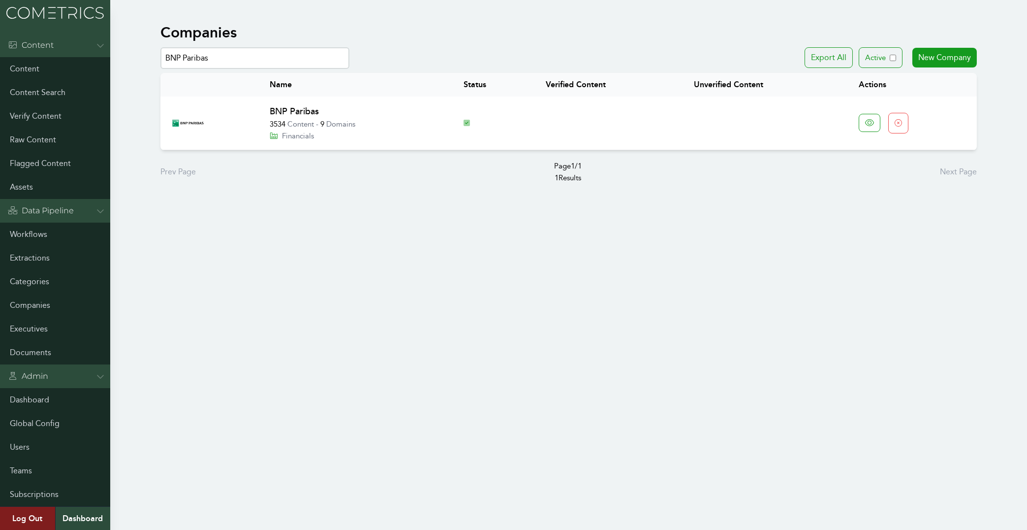
click at [939, 482] on body "Menu Content Content Content Search Verify Content Raw Content Flagged Content …" at bounding box center [513, 265] width 1027 height 530
drag, startPoint x: 236, startPoint y: 59, endPoint x: 51, endPoint y: 48, distance: 185.9
click at [160, 48] on input "BNP Paribas" at bounding box center [254, 58] width 189 height 22
paste input "Prowess Group"
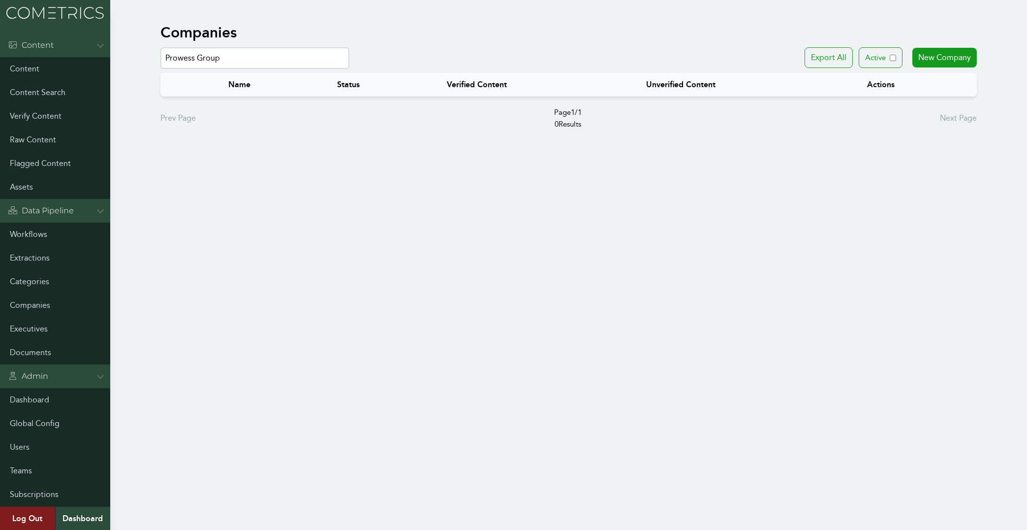
click at [208, 56] on input "Prowess Group" at bounding box center [254, 58] width 189 height 22
drag, startPoint x: 241, startPoint y: 55, endPoint x: -27, endPoint y: 34, distance: 268.6
click at [160, 47] on input "Prowess" at bounding box center [254, 58] width 189 height 22
paste input "Arizona Corporation Commission"
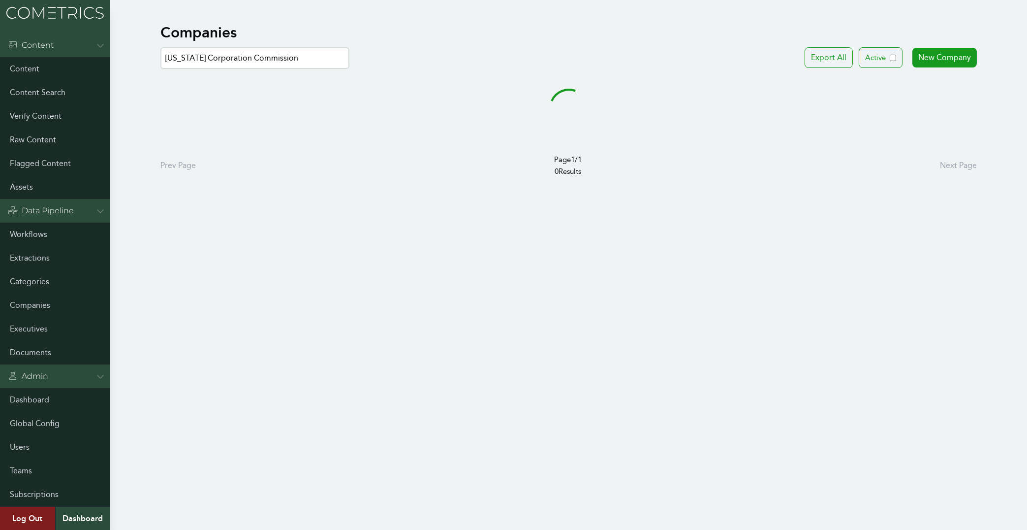
drag, startPoint x: 192, startPoint y: 60, endPoint x: 491, endPoint y: 85, distance: 299.4
click at [350, 69] on input "Arizona Corporation Commission" at bounding box center [254, 58] width 189 height 22
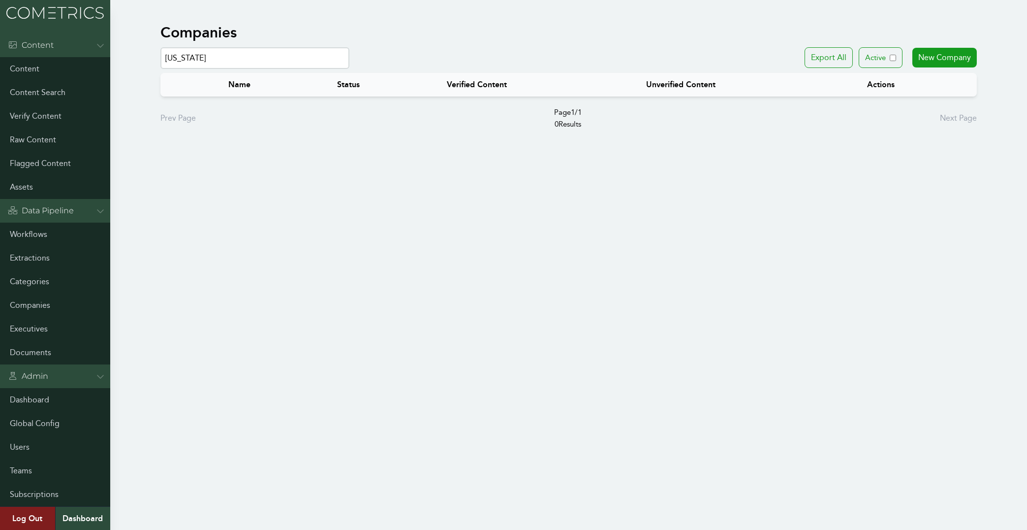
drag, startPoint x: 258, startPoint y: 58, endPoint x: -28, endPoint y: 47, distance: 286.2
click at [160, 47] on input "Arizona" at bounding box center [254, 58] width 189 height 22
paste input "Former Westinghouse CCO & Brand Officer"
drag, startPoint x: 242, startPoint y: 58, endPoint x: 500, endPoint y: 104, distance: 261.6
click at [350, 69] on input "Former Westinghouse CCO & Brand Officer" at bounding box center [254, 58] width 189 height 22
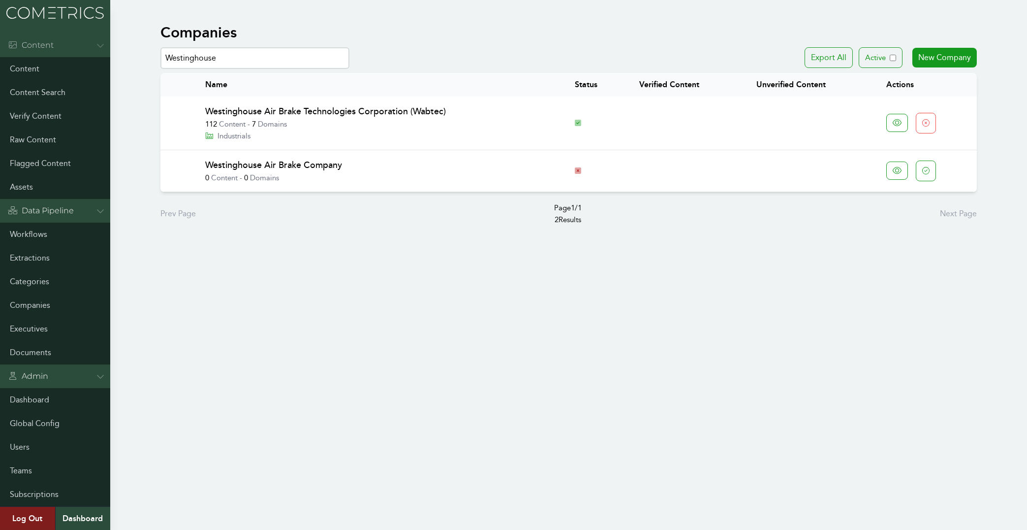
drag, startPoint x: 227, startPoint y: 55, endPoint x: 38, endPoint y: 55, distance: 189.5
click at [160, 56] on input "Westinghouse" at bounding box center [254, 58] width 189 height 22
paste input "PharmAdvic"
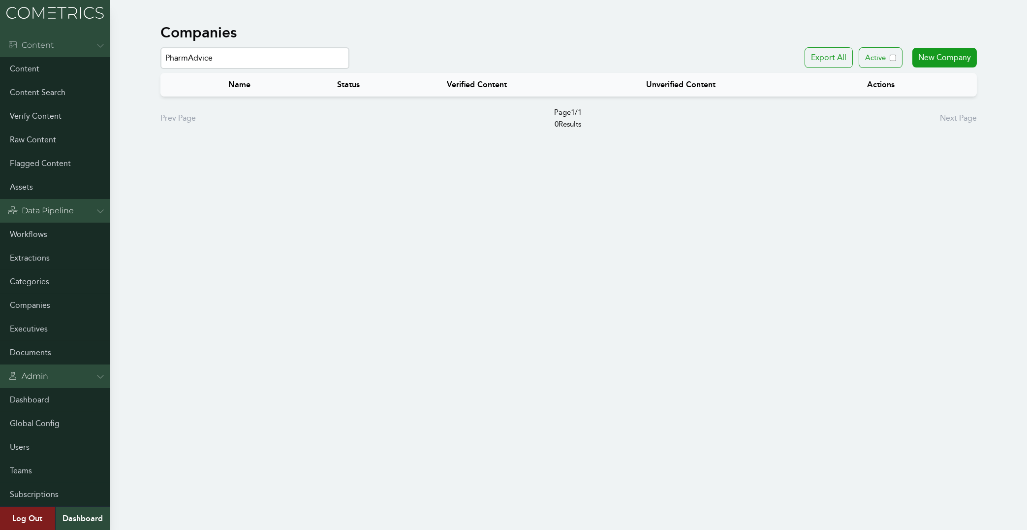
drag, startPoint x: 232, startPoint y: 59, endPoint x: 85, endPoint y: 44, distance: 147.9
click at [160, 47] on input "PharmAdvice" at bounding box center [254, 58] width 189 height 22
paste input "Formerly RBC; Retired Nov. 22, building next Board and executive career"
drag, startPoint x: 344, startPoint y: 58, endPoint x: 213, endPoint y: 58, distance: 131.4
click at [213, 58] on input "Formerly RBC; Retired Nov. 22, building next Board and executive career" at bounding box center [254, 58] width 189 height 22
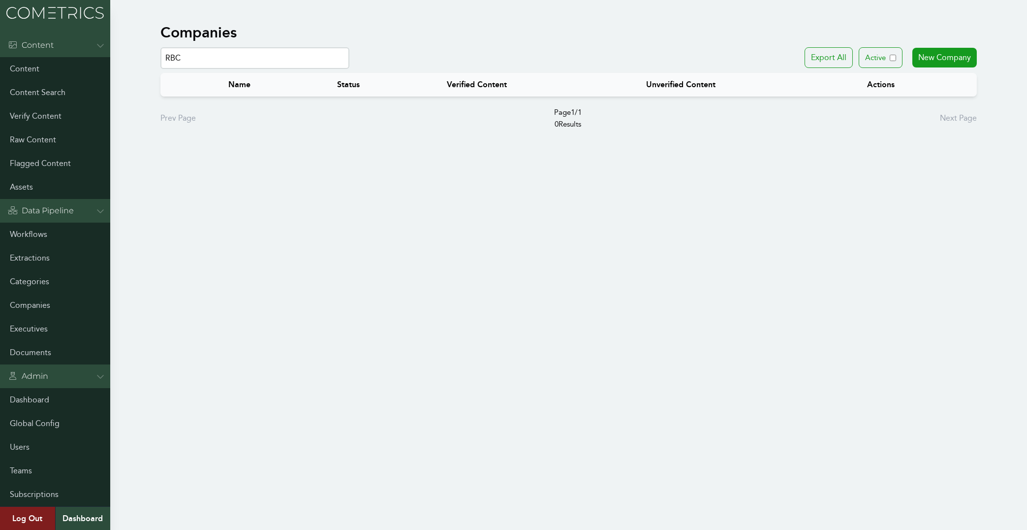
drag, startPoint x: 196, startPoint y: 63, endPoint x: 109, endPoint y: 60, distance: 87.7
click at [160, 60] on input "RBC" at bounding box center [254, 58] width 189 height 22
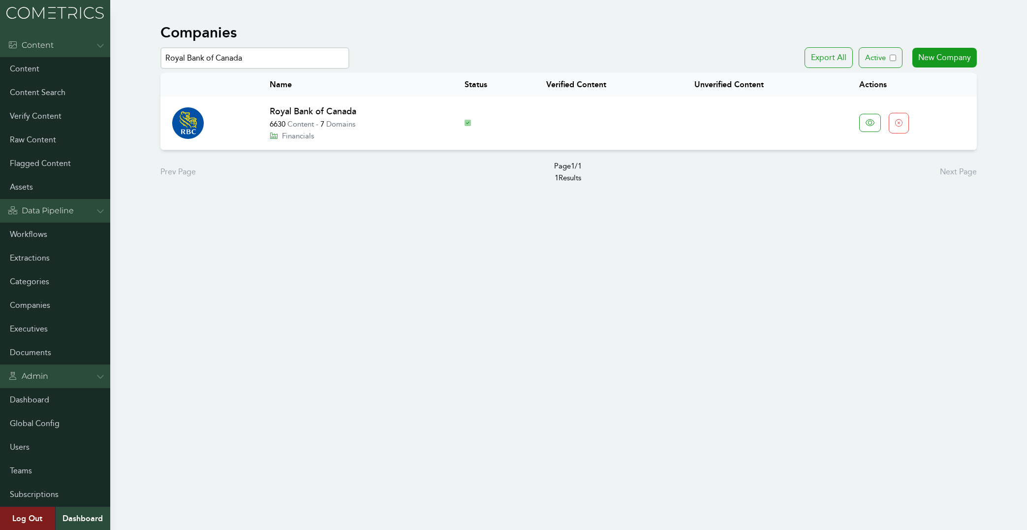
type input "Royal Bank of Canada"
click at [331, 109] on link "Royal Bank of Canada" at bounding box center [313, 111] width 87 height 11
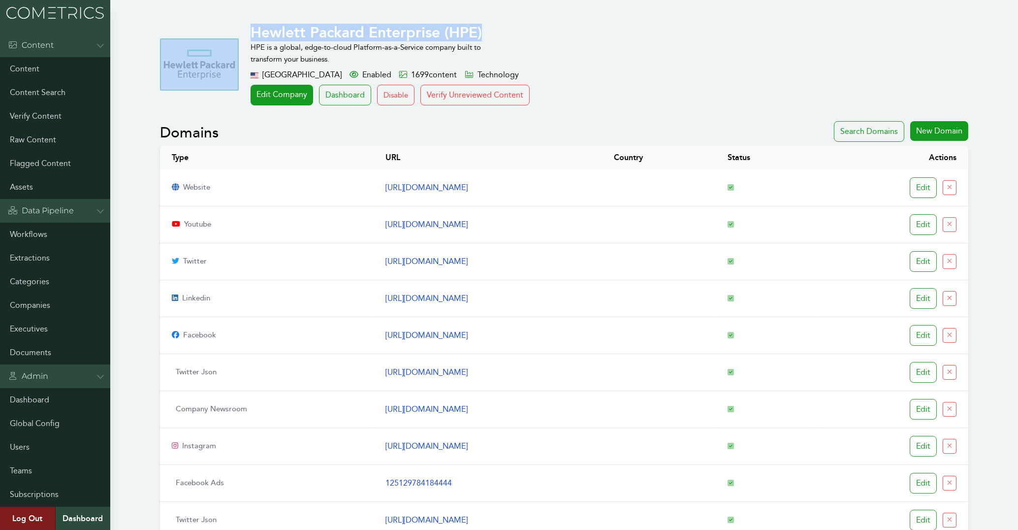
drag, startPoint x: 486, startPoint y: 34, endPoint x: 241, endPoint y: 34, distance: 244.7
click at [241, 34] on div "Hewlett Packard Enterprise (HPE) HPE is a global, edge-to-cloud Platform-as-a-S…" at bounding box center [564, 65] width 808 height 82
copy div "Hewlett Packard Enterprise (HPE)"
